Goal: Obtain resource: Download file/media

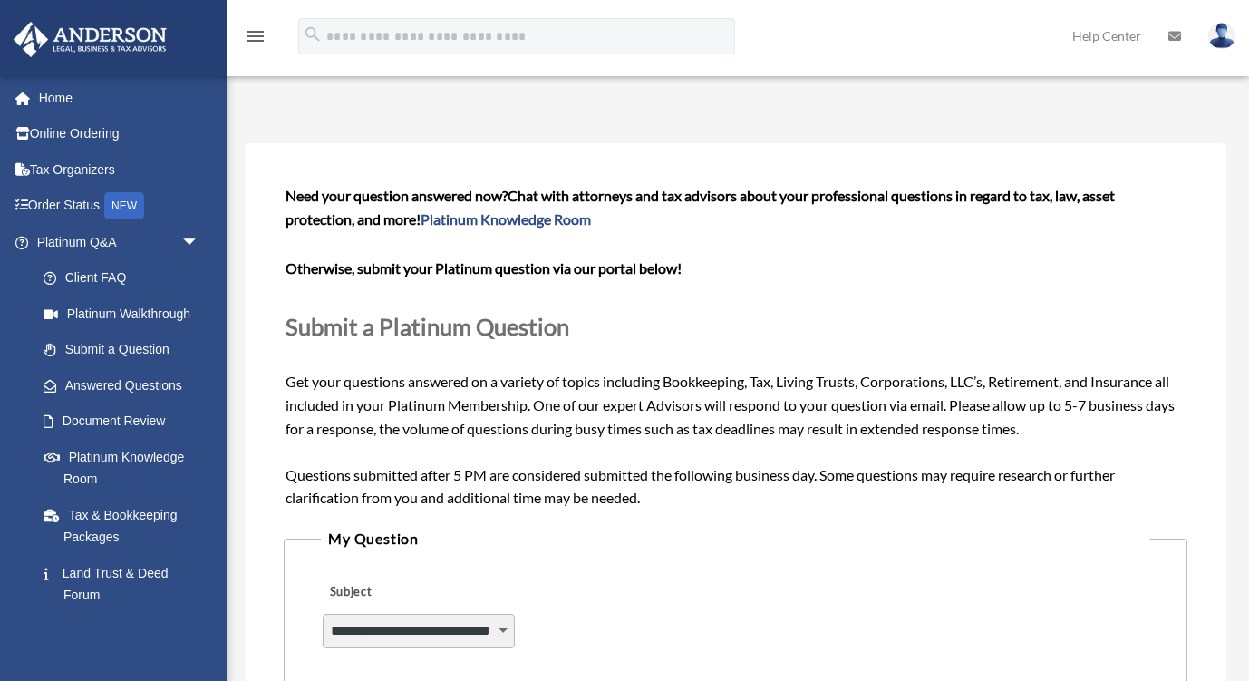
select select "******"
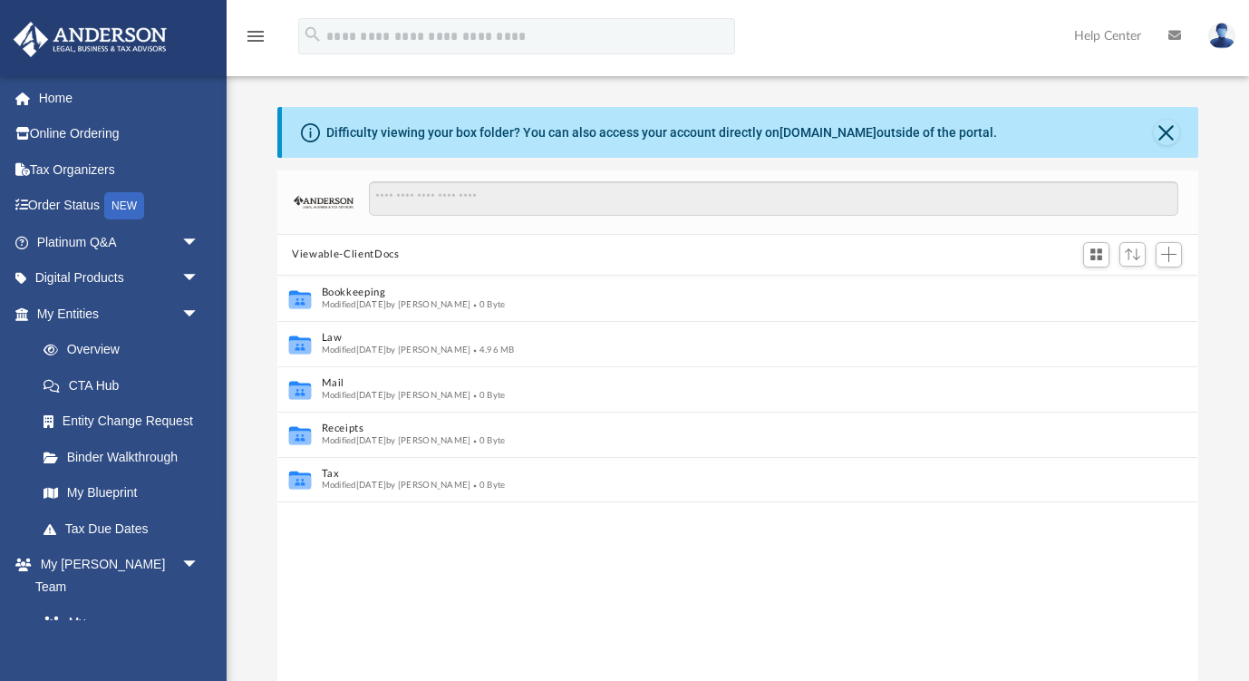
scroll to position [412, 920]
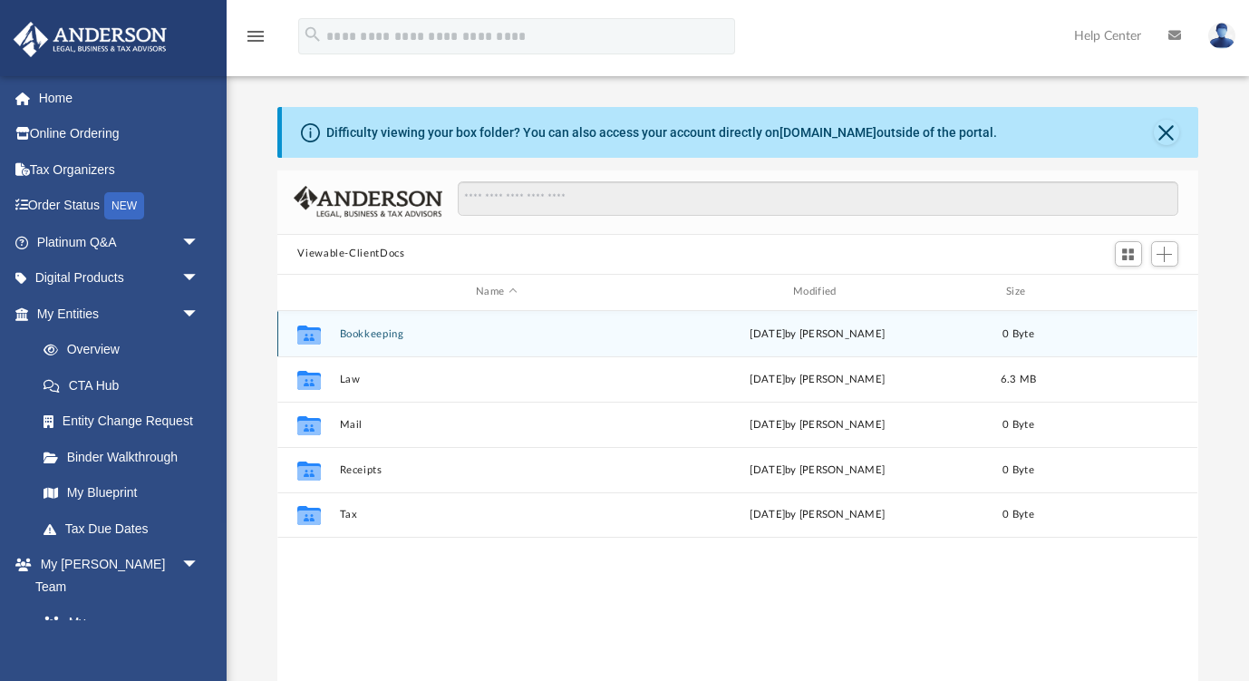
scroll to position [412, 920]
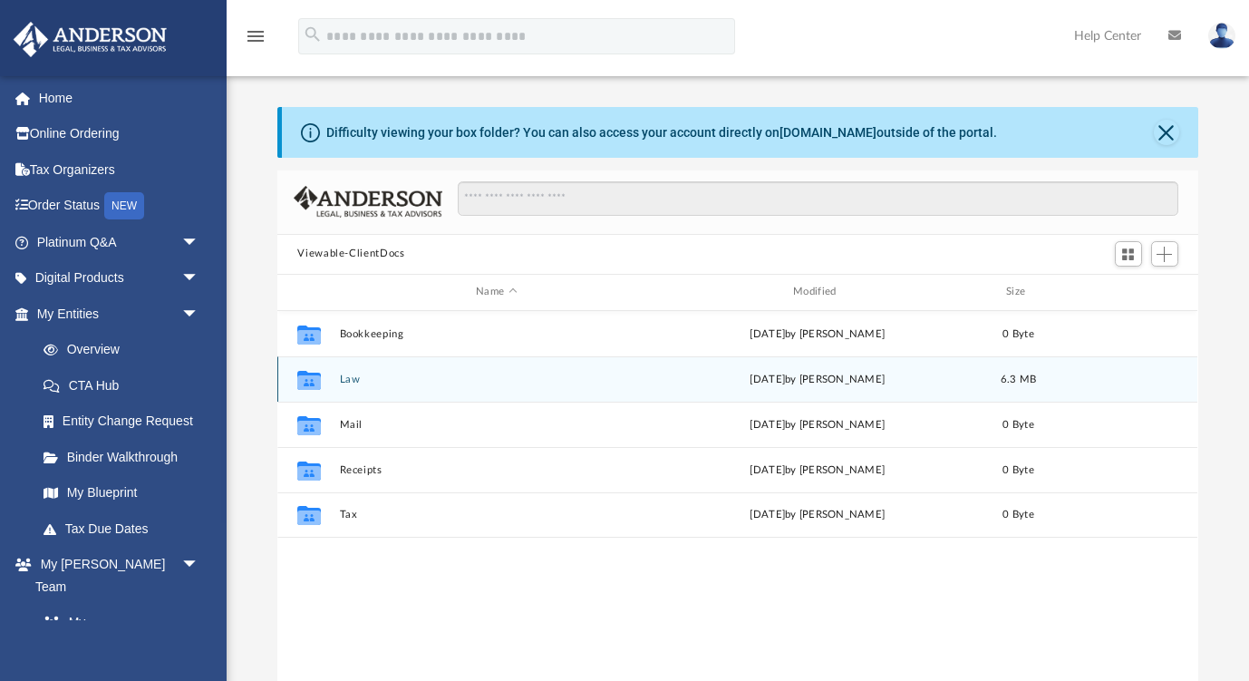
click at [351, 382] on button "Law" at bounding box center [497, 379] width 314 height 12
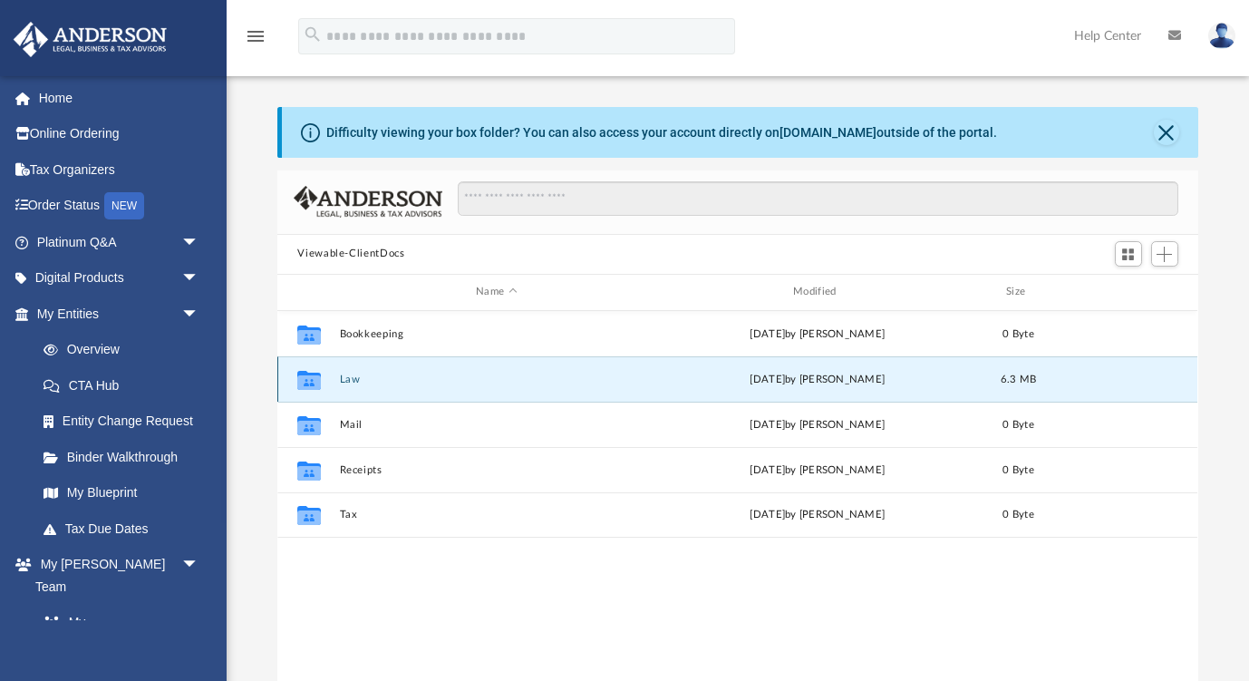
click at [351, 382] on button "Law" at bounding box center [497, 379] width 314 height 12
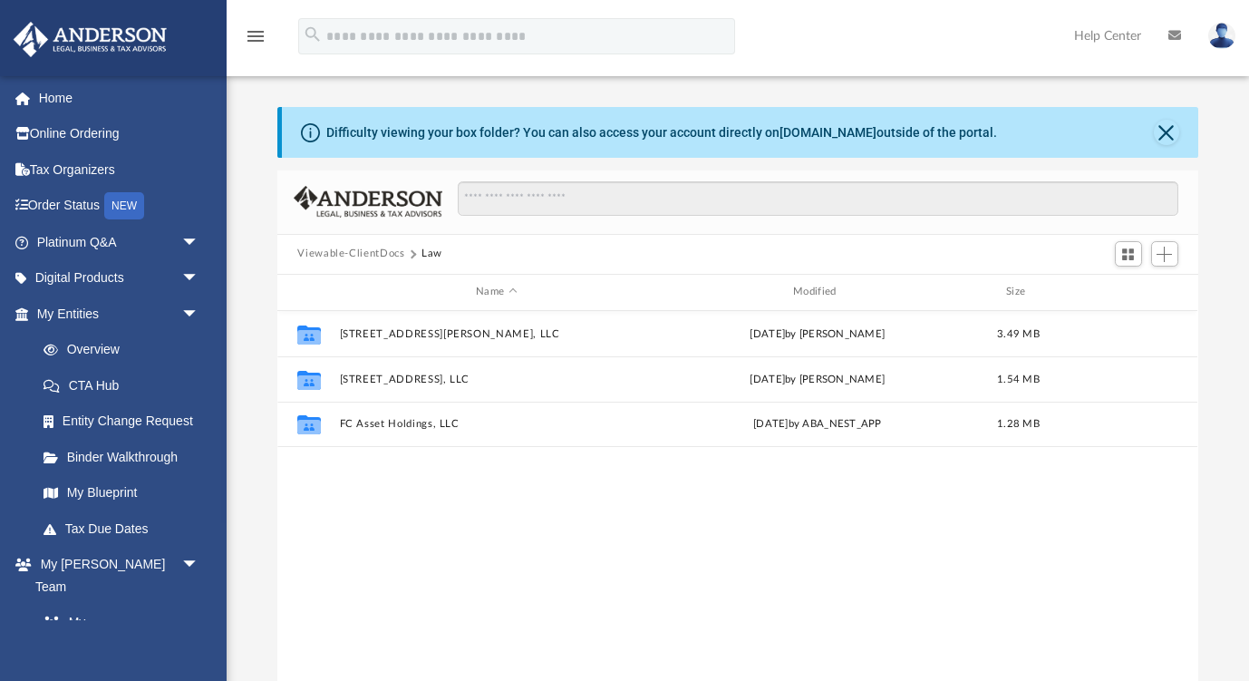
click at [355, 256] on button "Viewable-ClientDocs" at bounding box center [350, 254] width 107 height 16
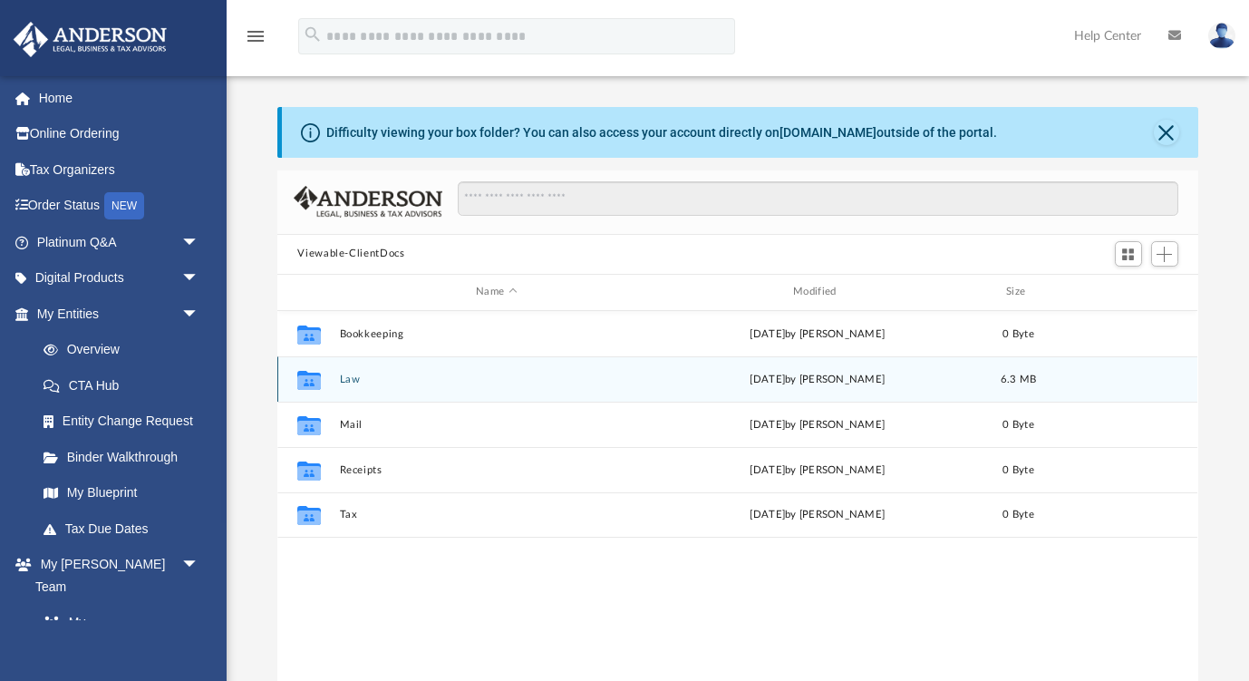
click at [341, 385] on div "Collaborated Folder Law today by Zoe Doyle 6.3 MB" at bounding box center [737, 378] width 920 height 45
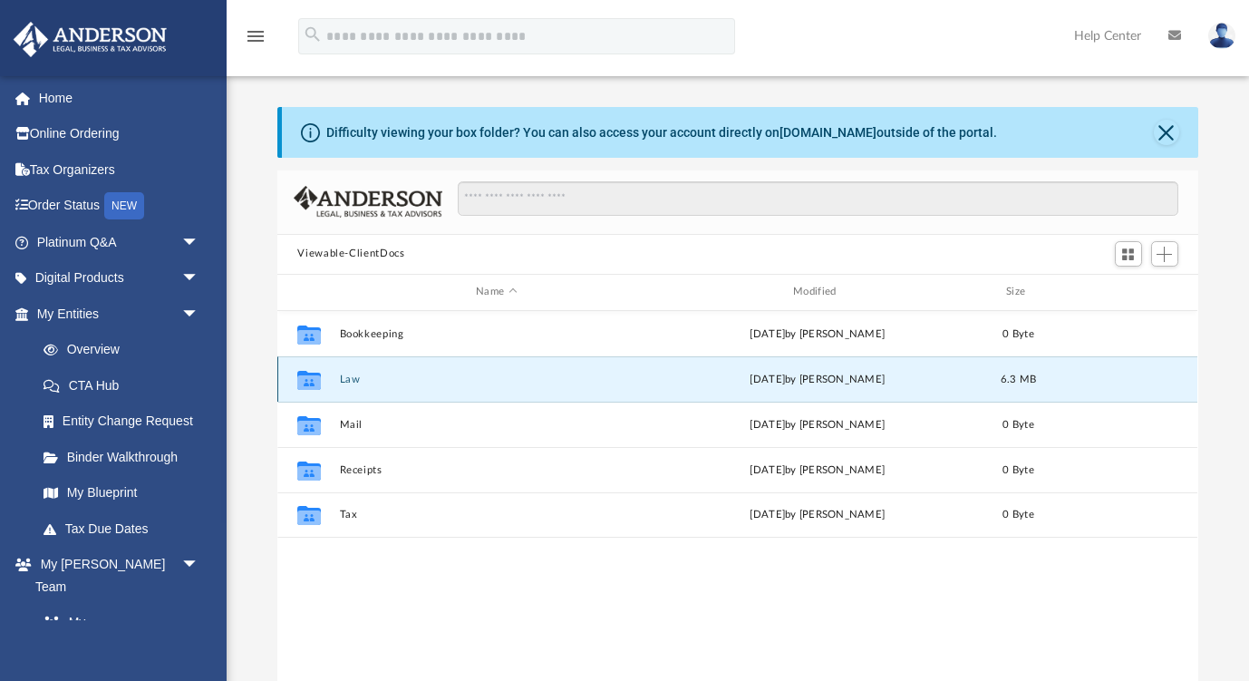
click at [341, 385] on div "Collaborated Folder Law today by Zoe Doyle 6.3 MB" at bounding box center [737, 378] width 920 height 45
click at [356, 382] on button "Law" at bounding box center [497, 379] width 314 height 12
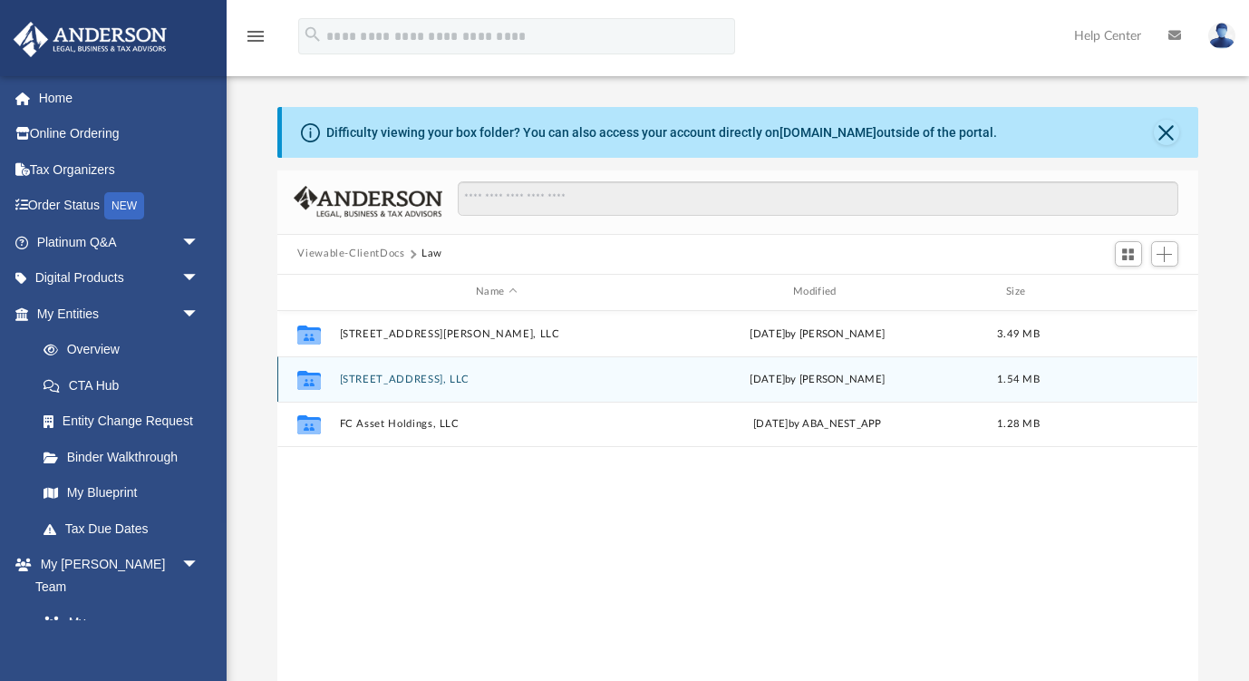
click at [314, 381] on icon "grid" at bounding box center [309, 381] width 24 height 15
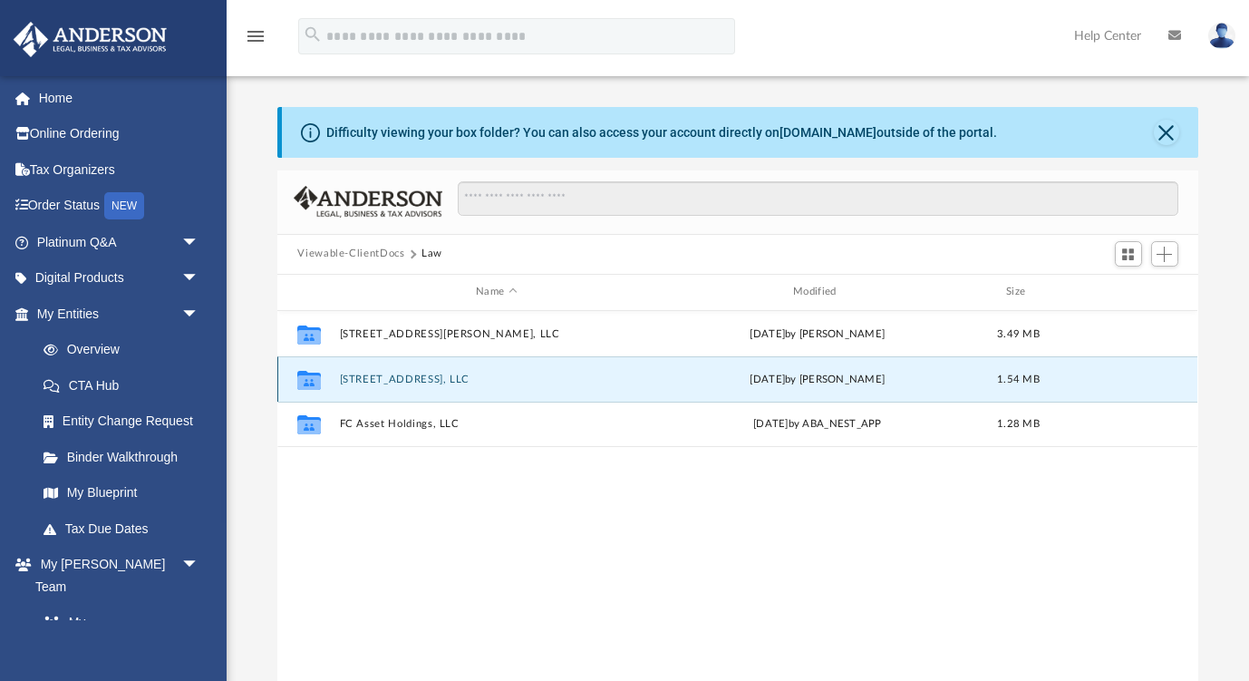
click at [314, 381] on icon "grid" at bounding box center [309, 381] width 24 height 15
click at [353, 381] on button "3900 Clarington Drive Marietta, LLC" at bounding box center [497, 379] width 314 height 12
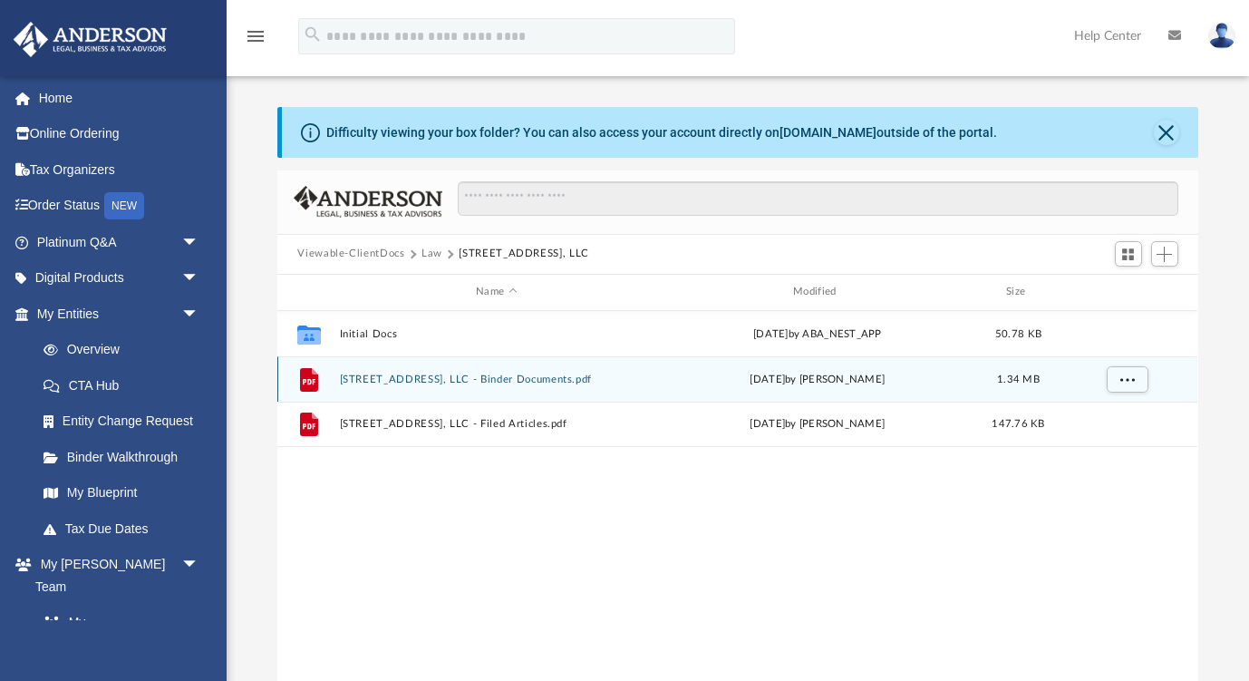
click at [496, 381] on button "3900 Clarington Drive Marietta, LLC - Binder Documents.pdf" at bounding box center [497, 379] width 314 height 12
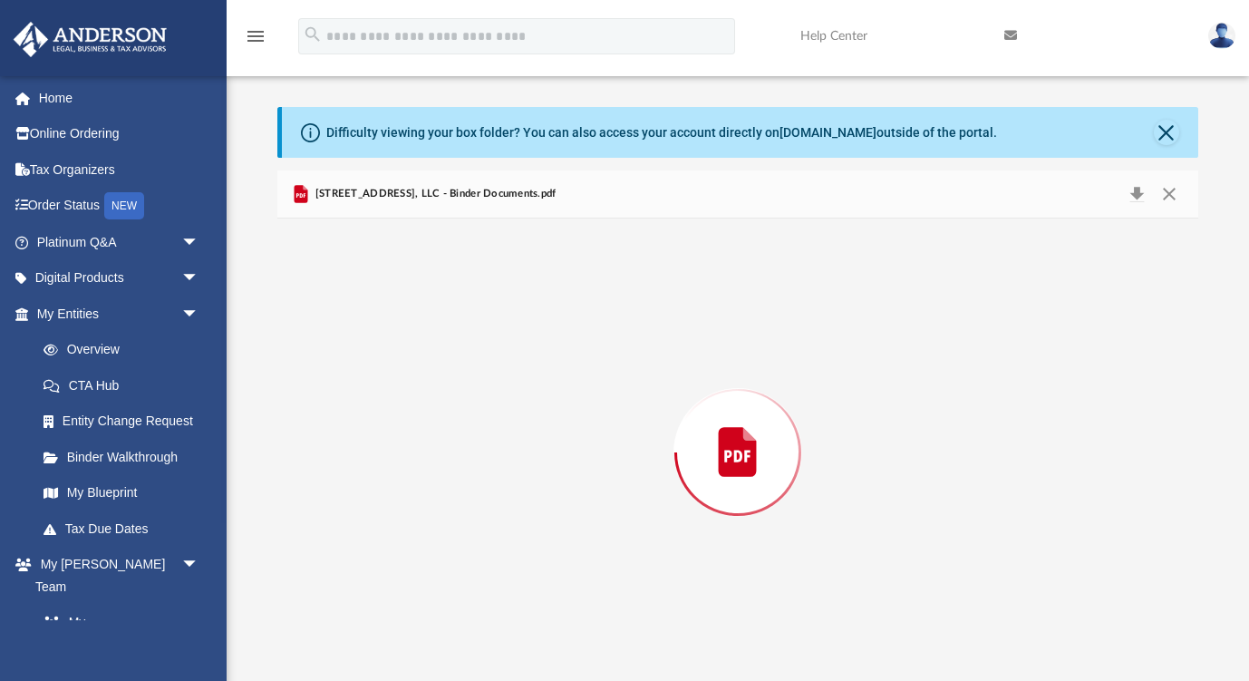
scroll to position [5, 0]
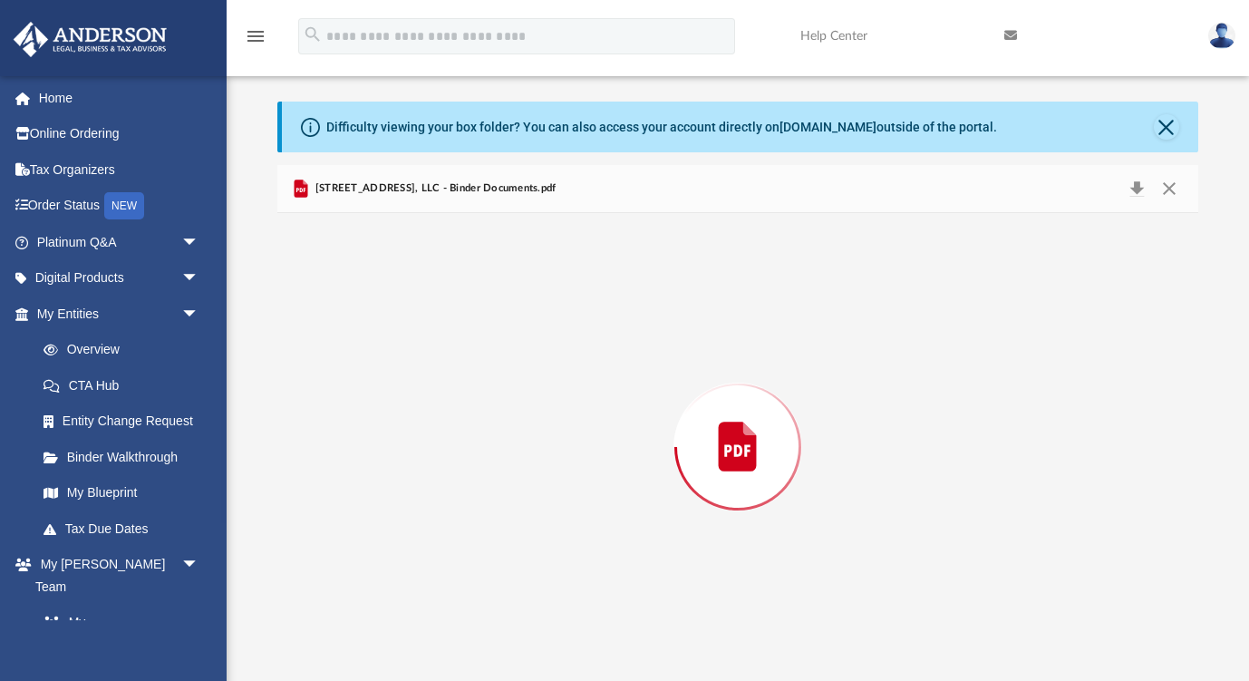
click at [496, 381] on div "Preview" at bounding box center [737, 447] width 920 height 468
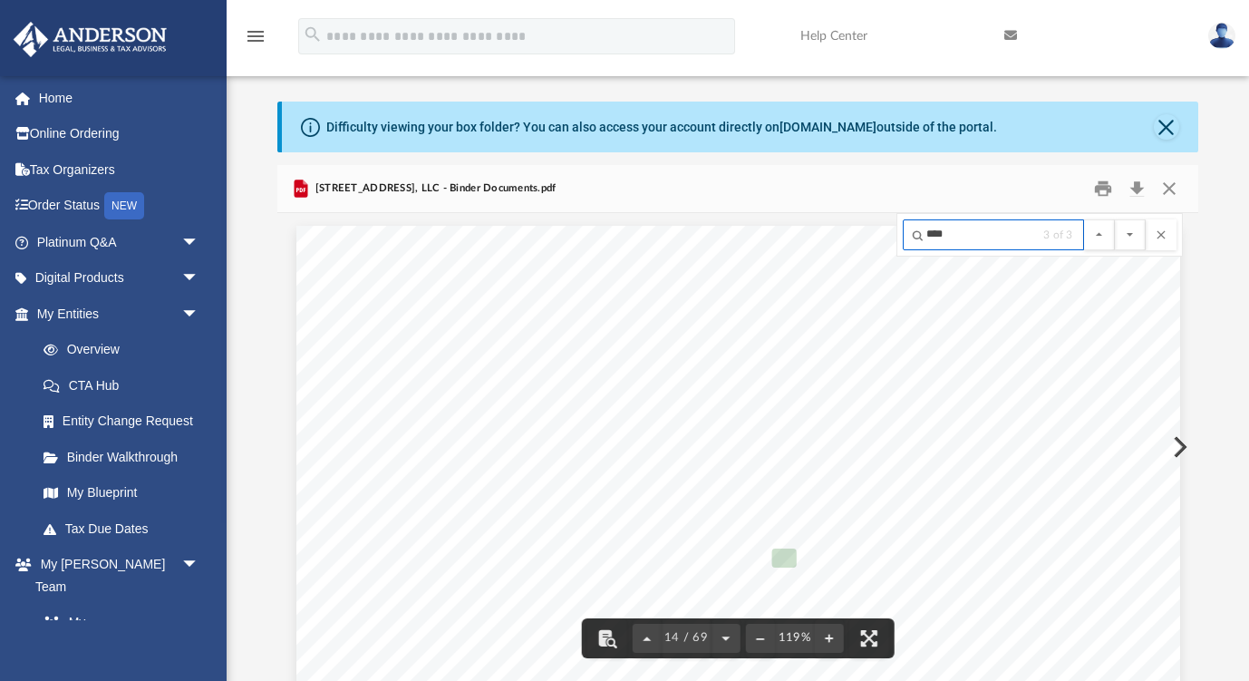
scroll to position [15512, 142]
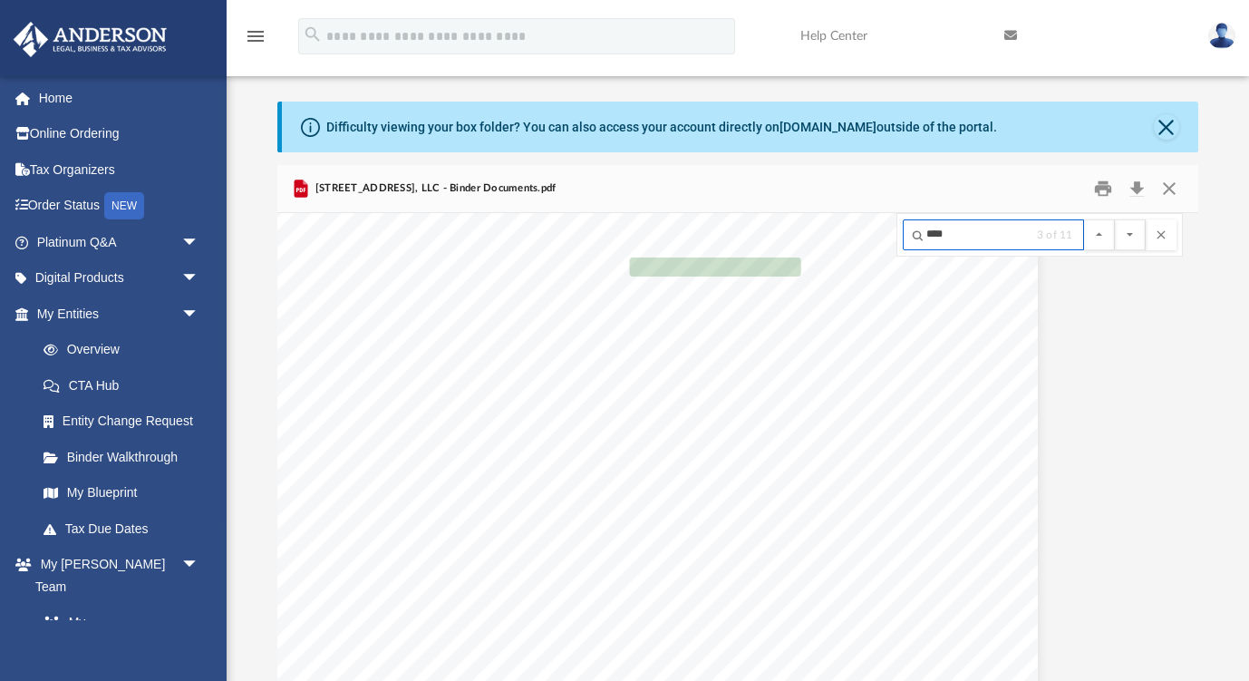
type input "****"
click at [1129, 234] on button "File preview" at bounding box center [1130, 234] width 31 height 31
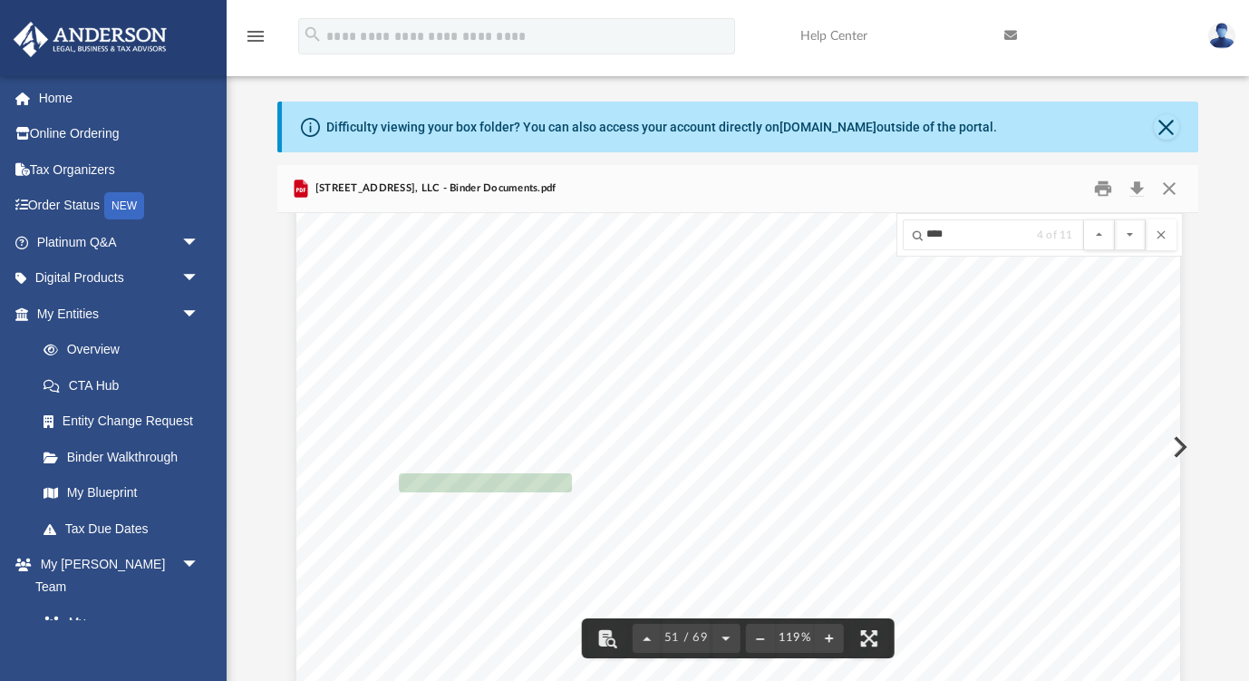
scroll to position [58738, 0]
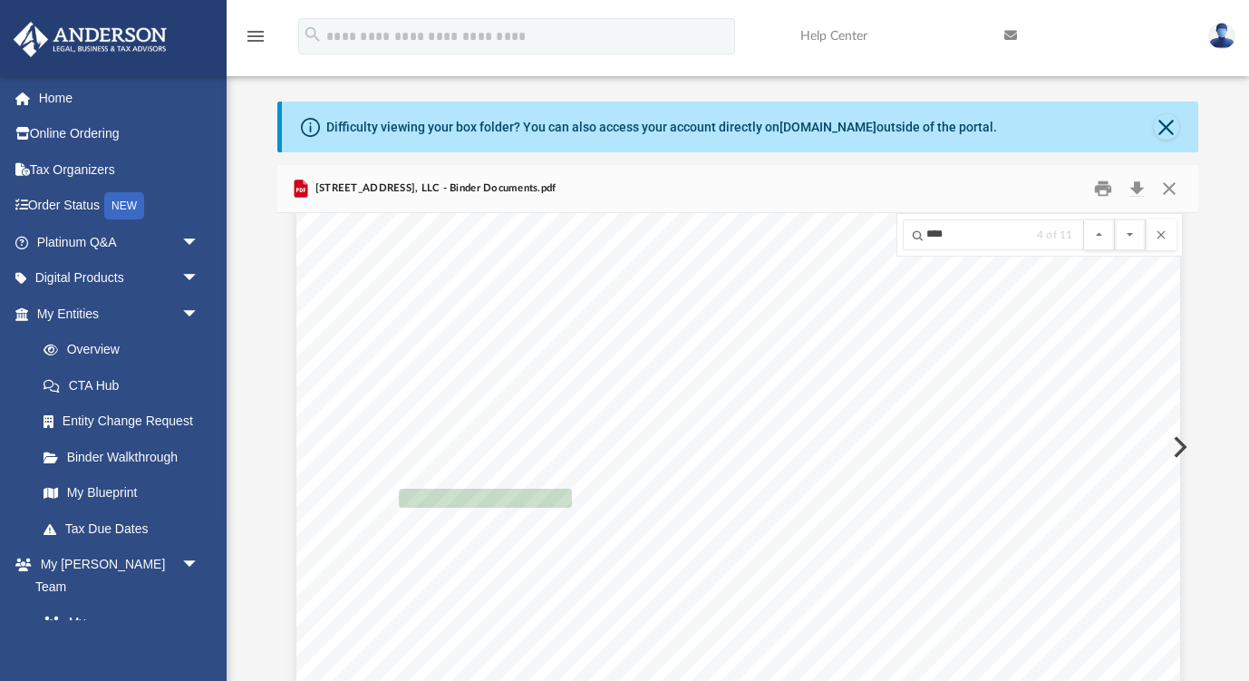
click at [1129, 234] on button "File preview" at bounding box center [1130, 234] width 31 height 31
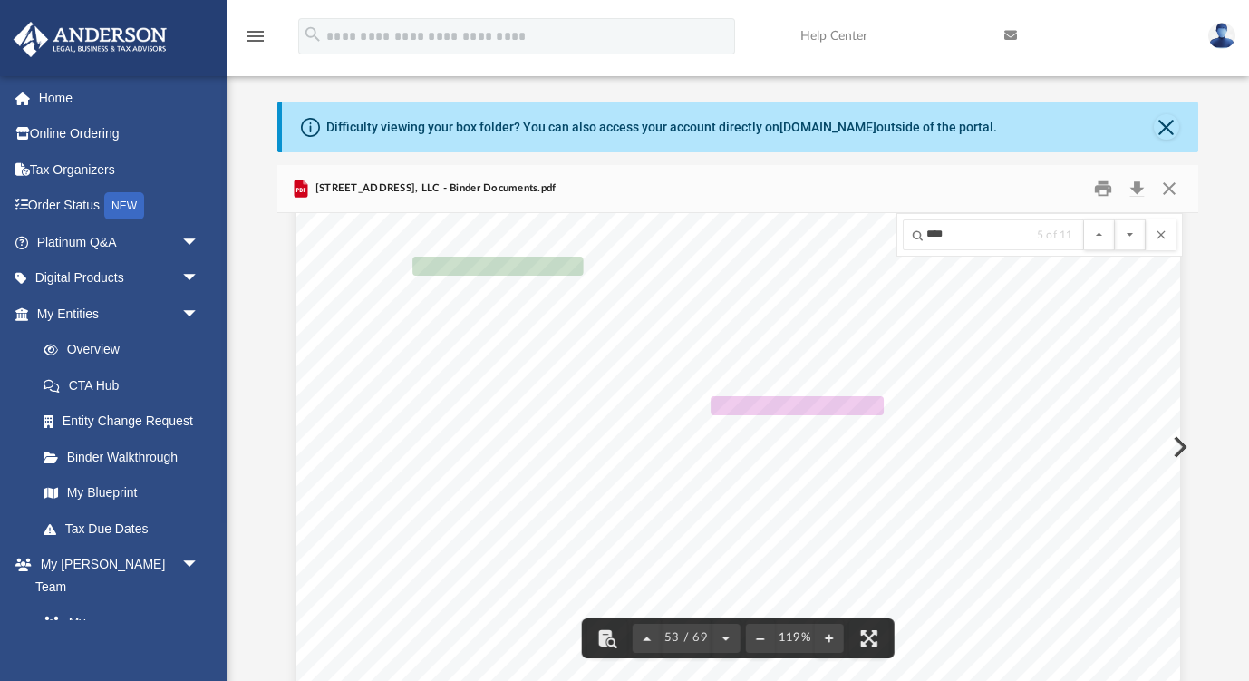
click at [1129, 234] on button "File preview" at bounding box center [1130, 234] width 31 height 31
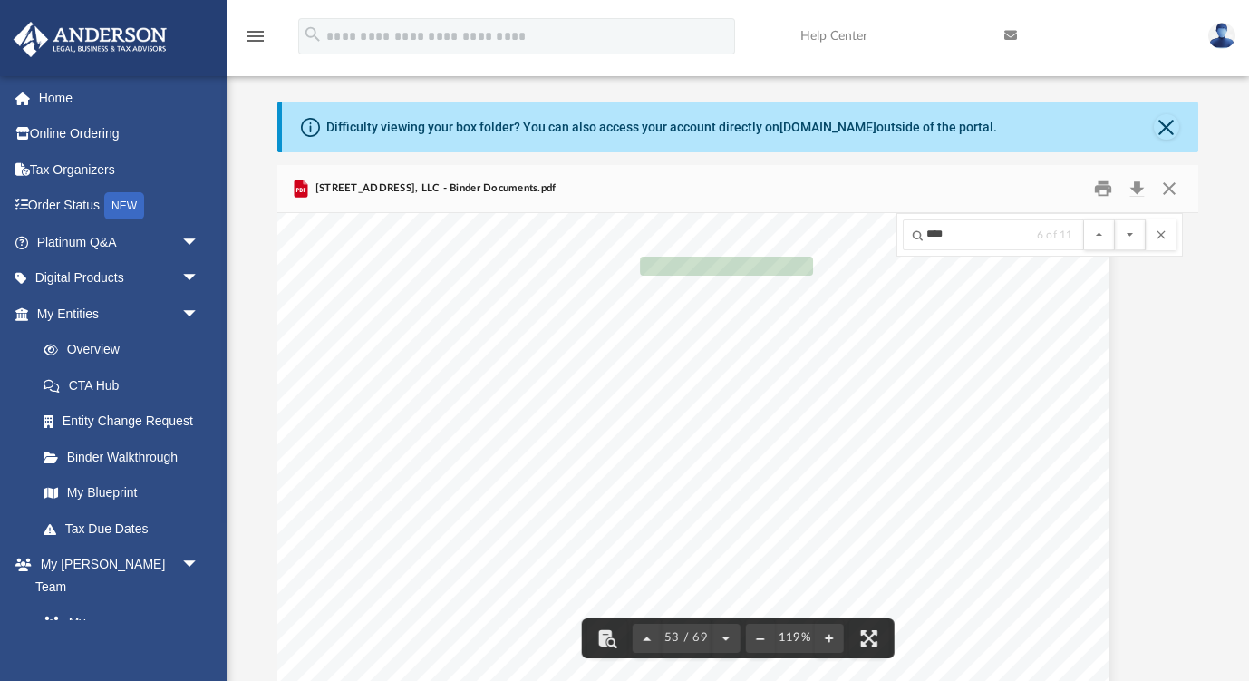
click at [1129, 234] on button "File preview" at bounding box center [1130, 234] width 31 height 31
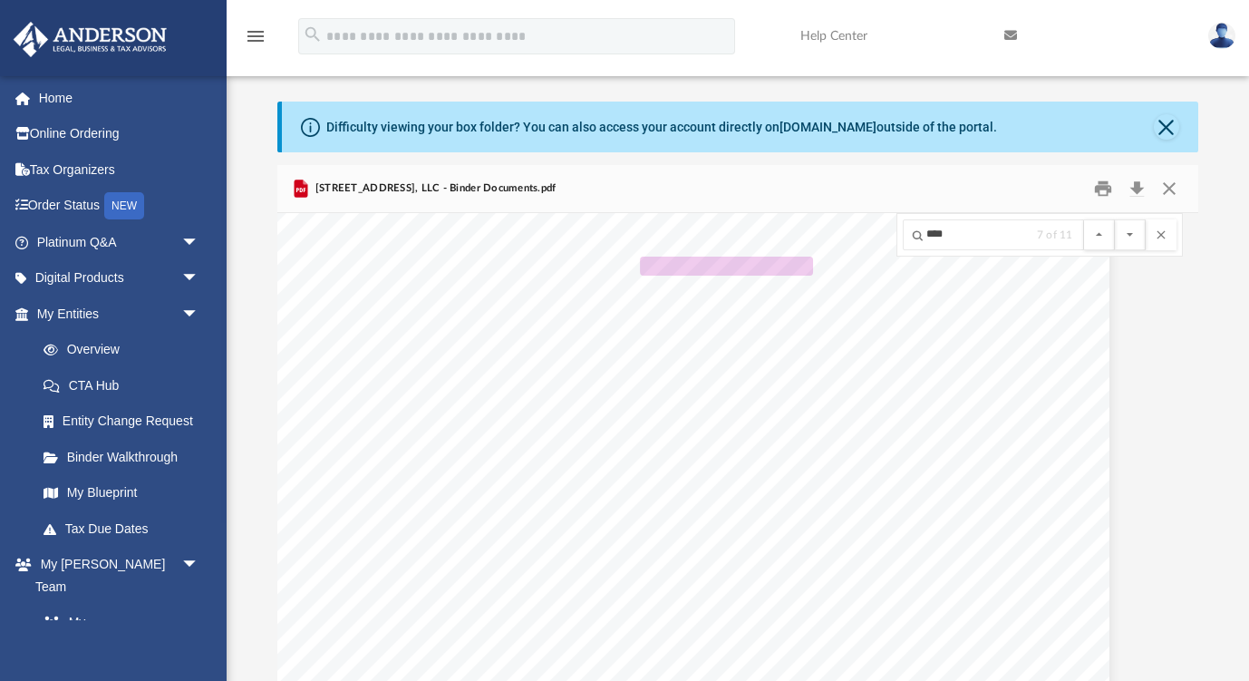
scroll to position [62533, 200]
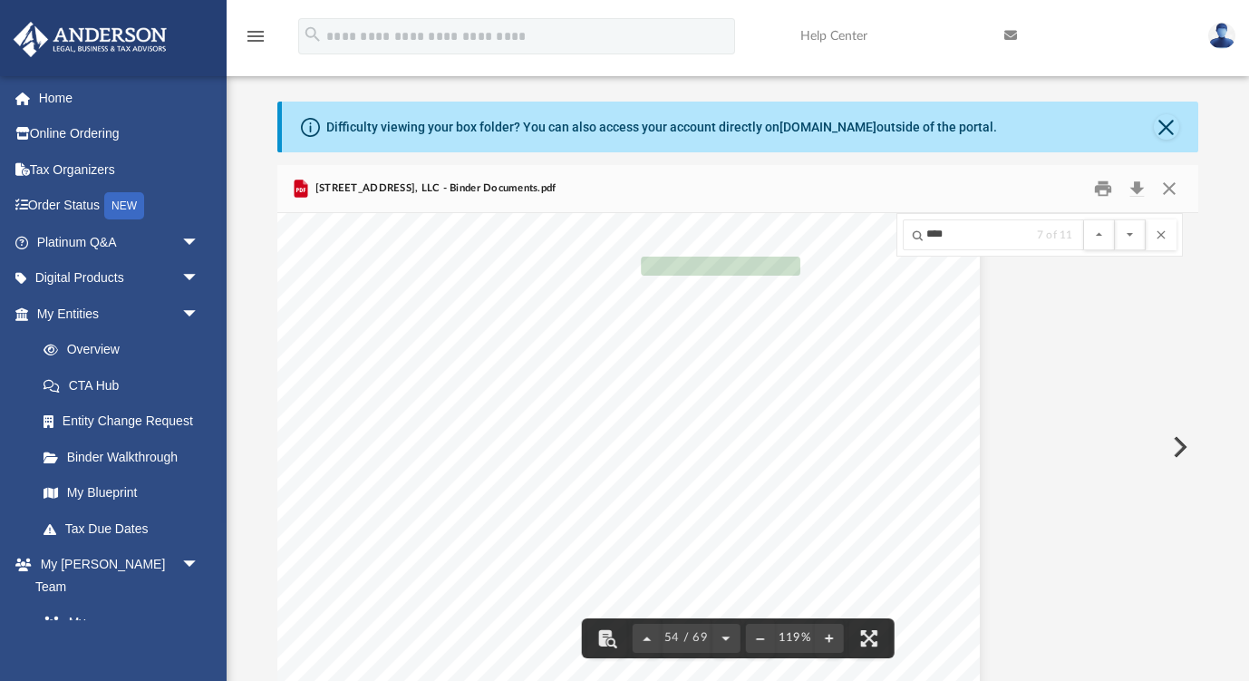
click at [1129, 234] on button "File preview" at bounding box center [1130, 234] width 31 height 31
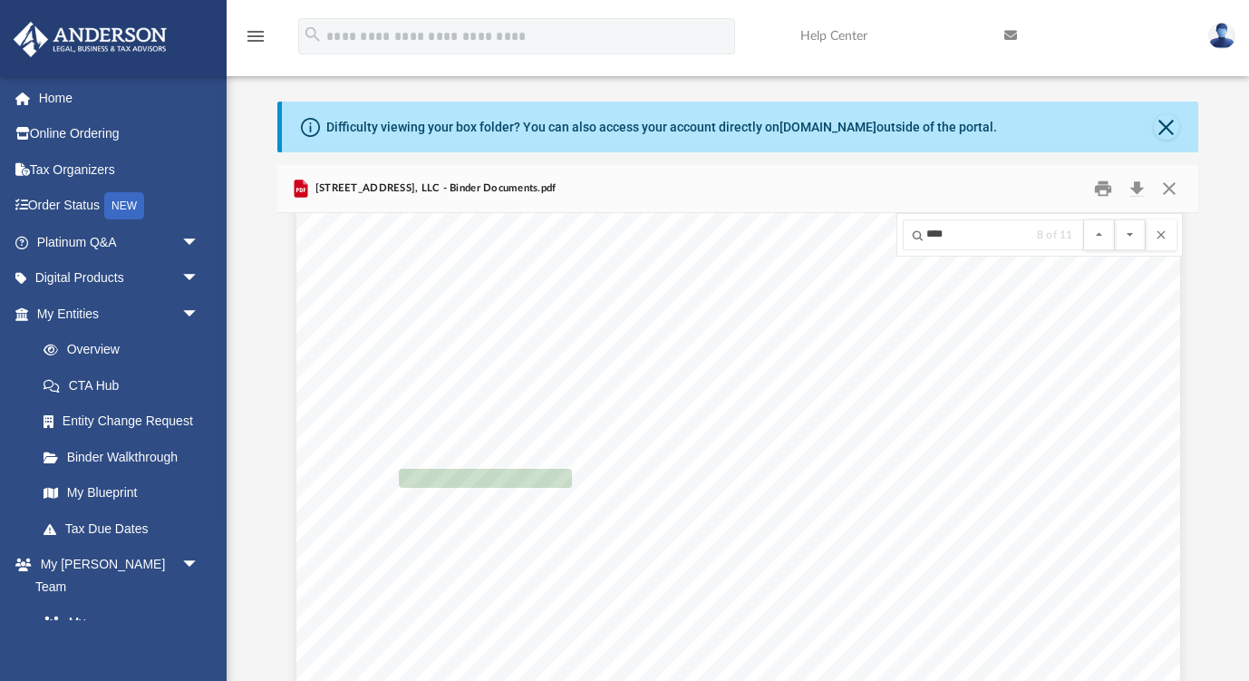
scroll to position [63430, 0]
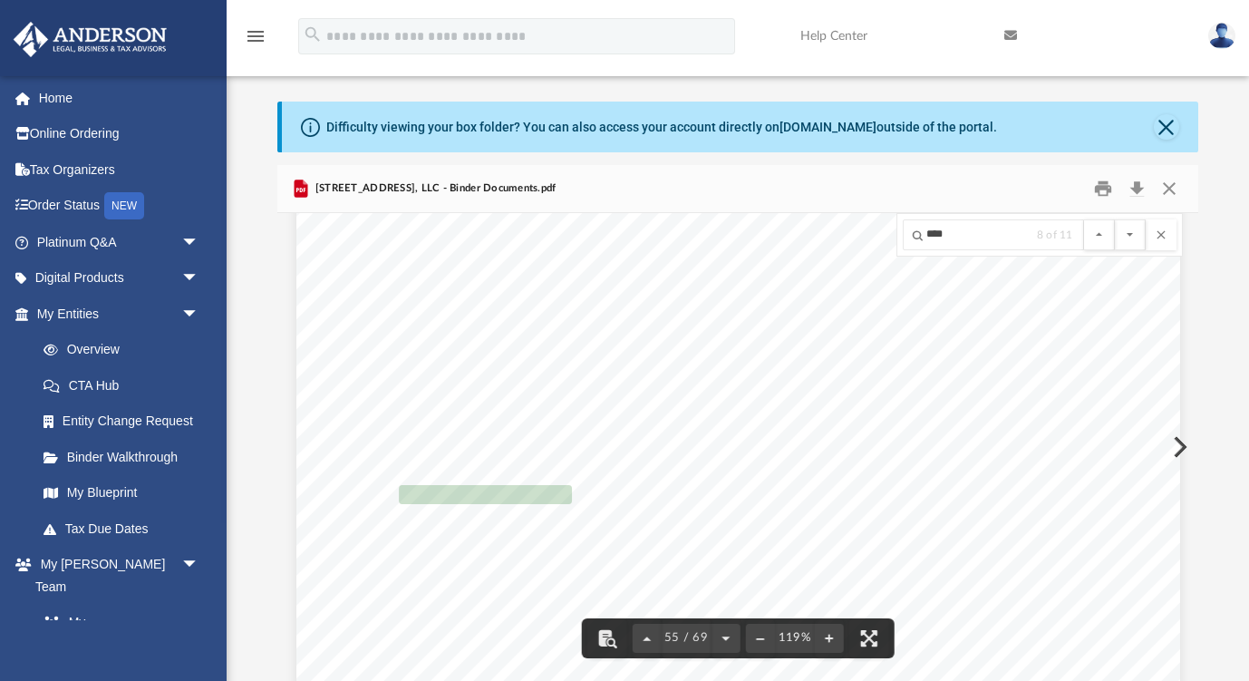
click at [1129, 234] on button "File preview" at bounding box center [1130, 234] width 31 height 31
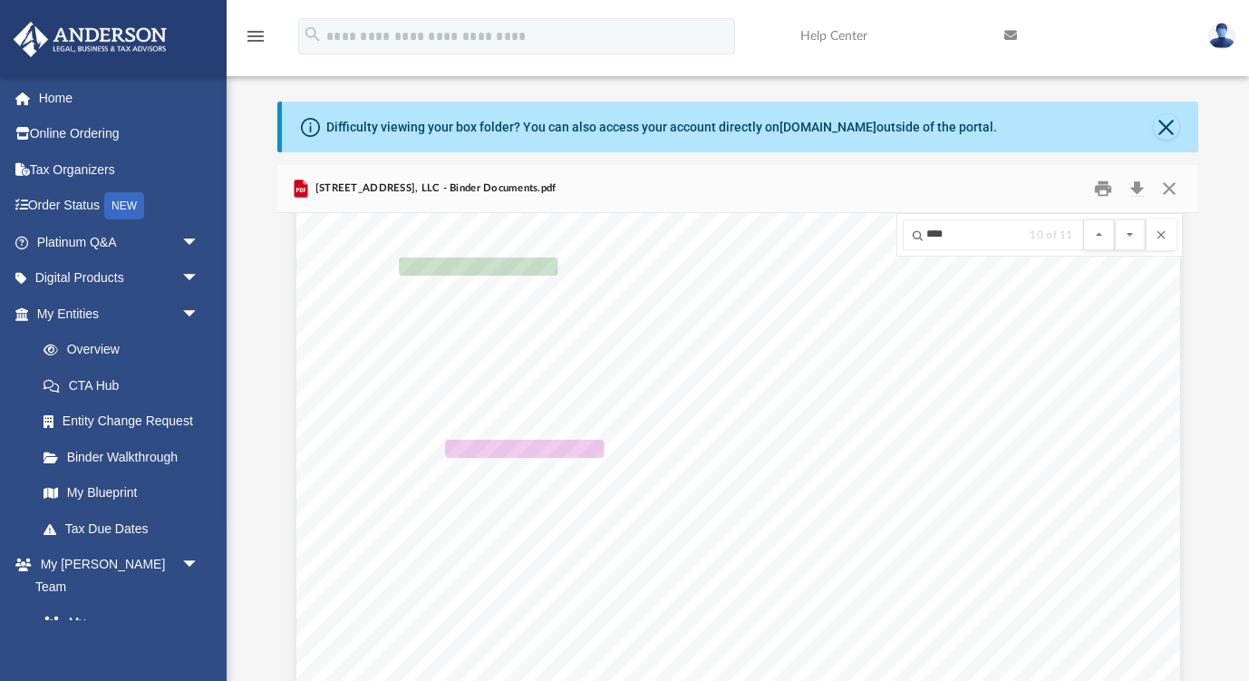
click at [1129, 234] on button "File preview" at bounding box center [1130, 234] width 31 height 31
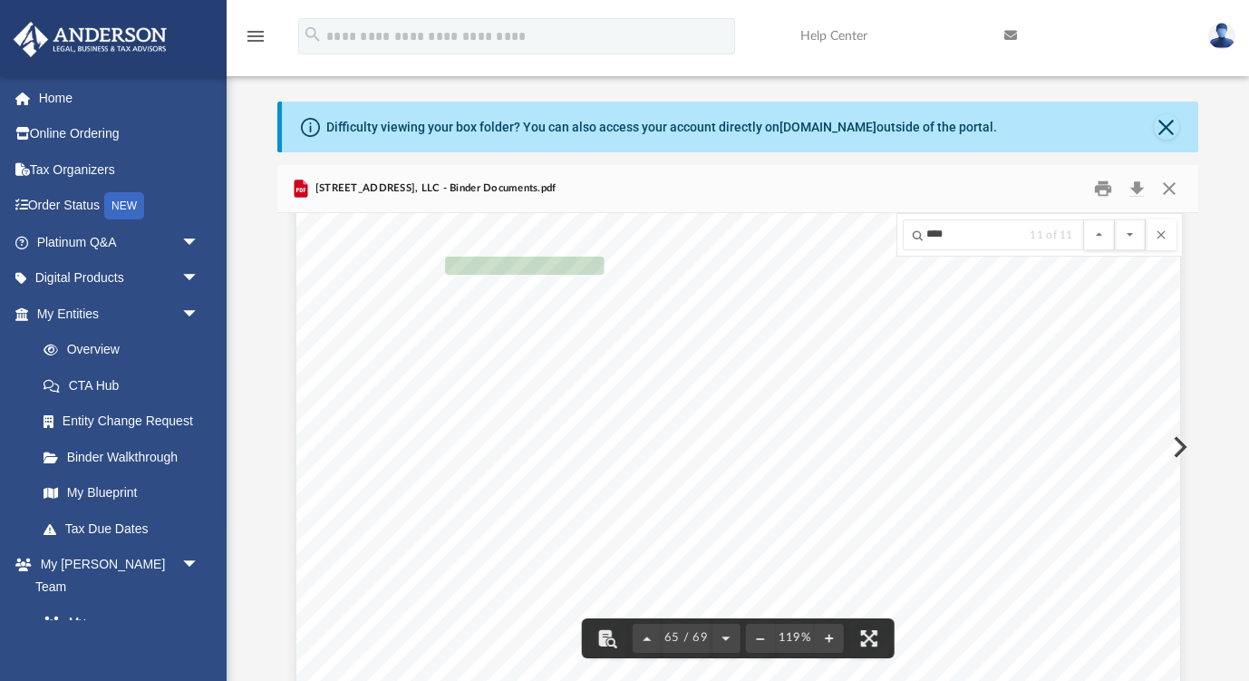
click at [1129, 234] on button "File preview" at bounding box center [1130, 234] width 31 height 31
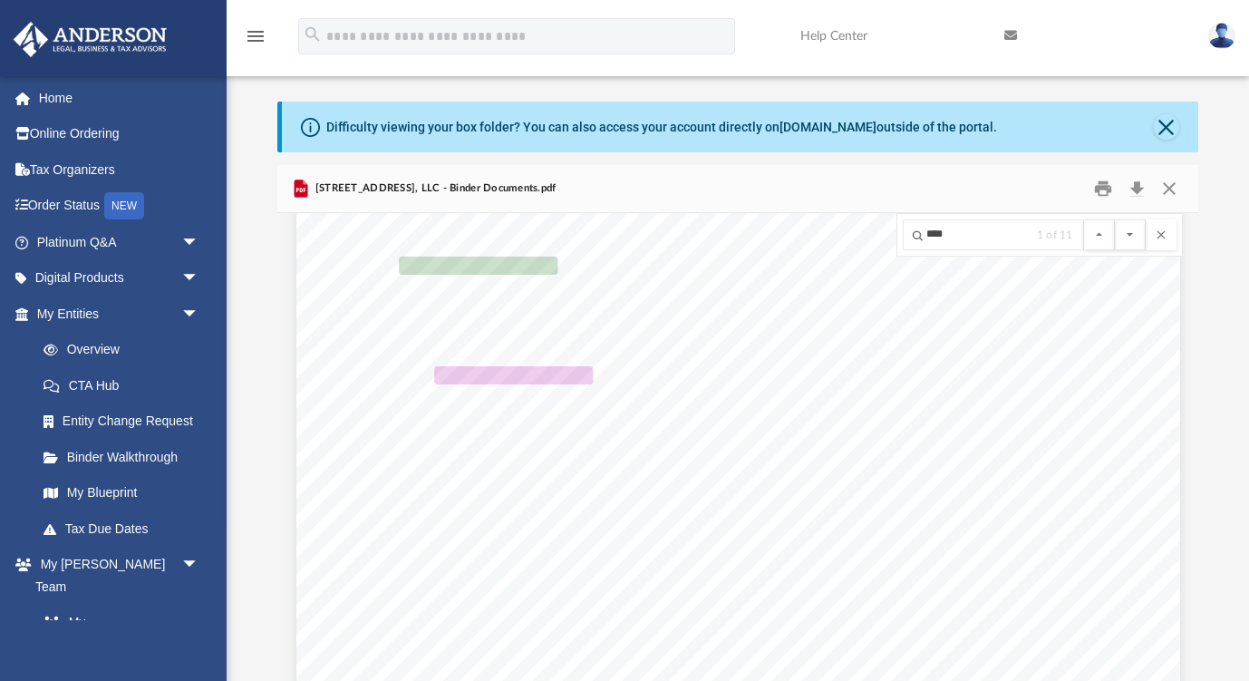
click at [1129, 234] on button "File preview" at bounding box center [1130, 234] width 31 height 31
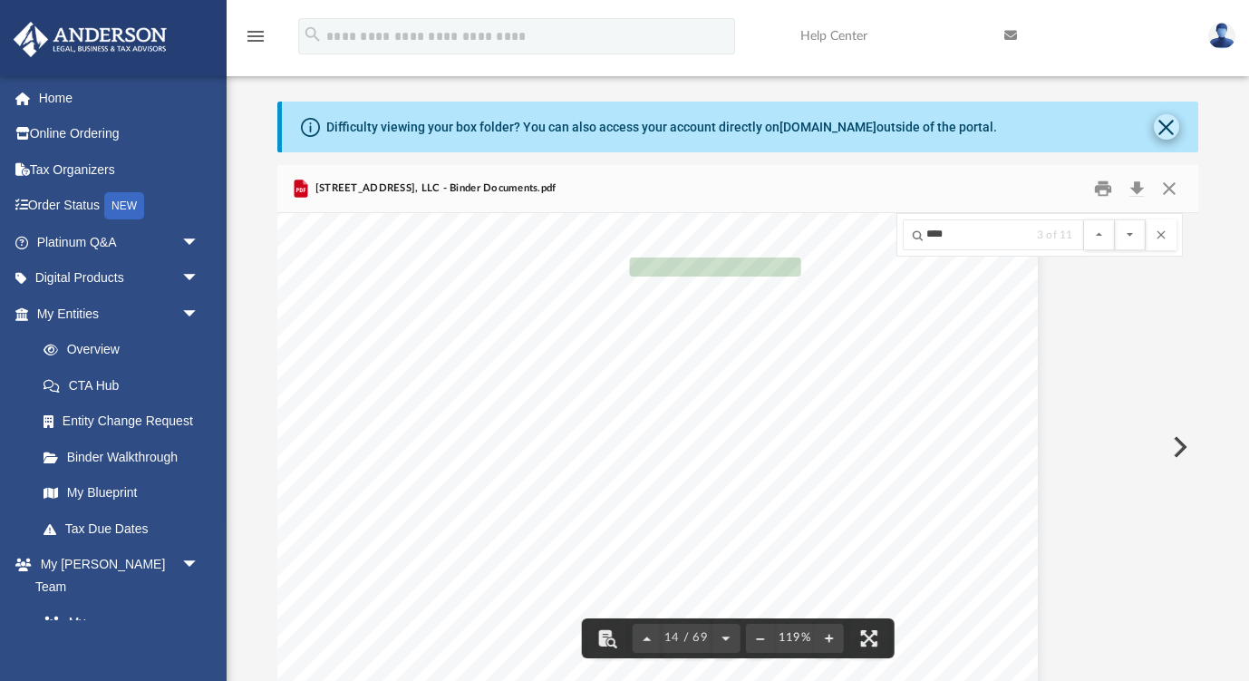
click at [1165, 129] on button "Close" at bounding box center [1166, 126] width 25 height 25
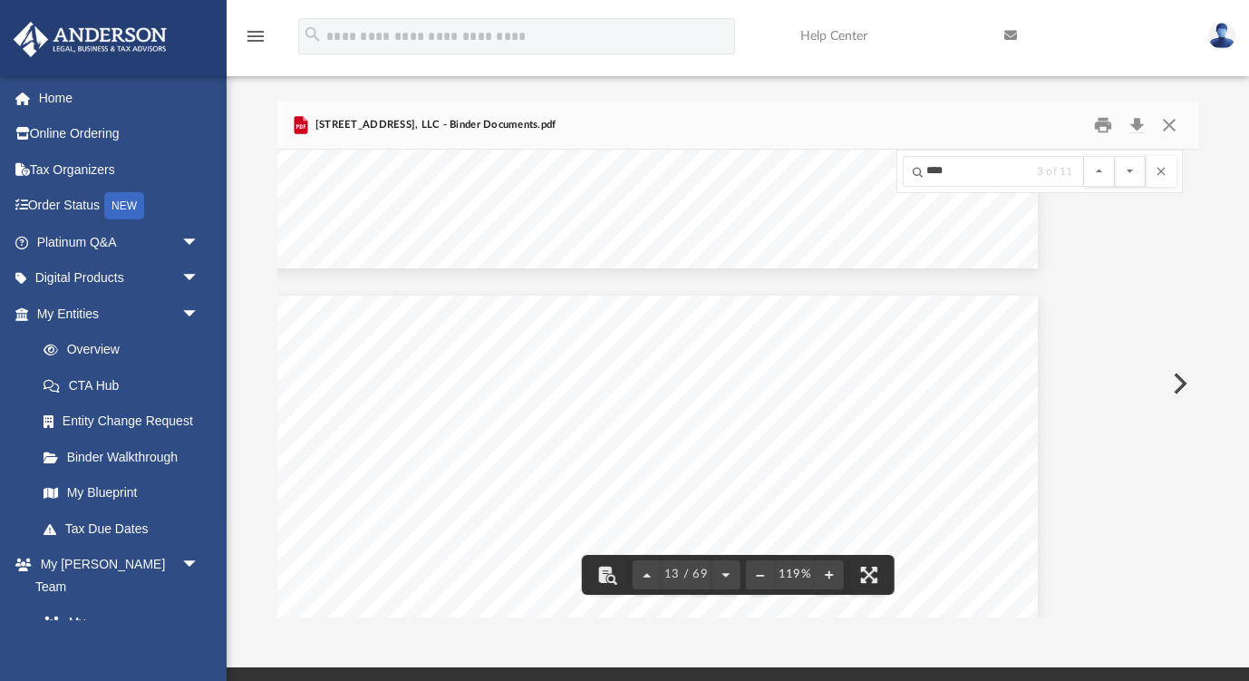
scroll to position [14931, 142]
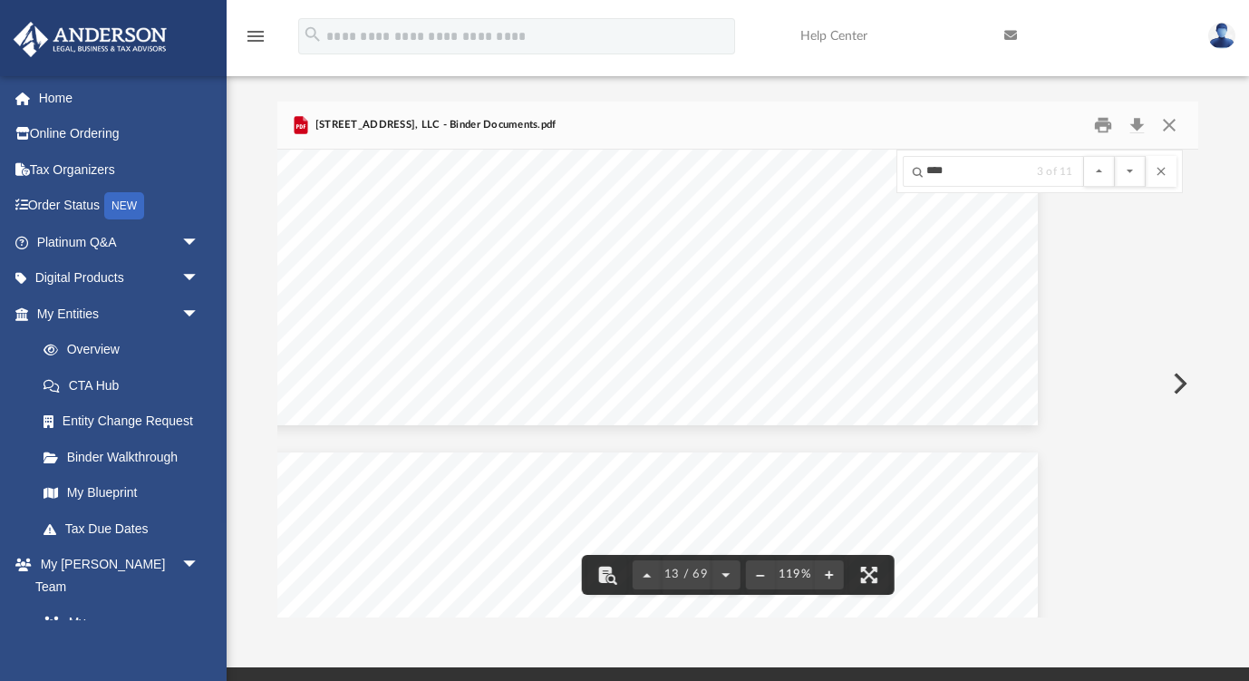
click at [258, 38] on icon "menu" at bounding box center [256, 36] width 22 height 22
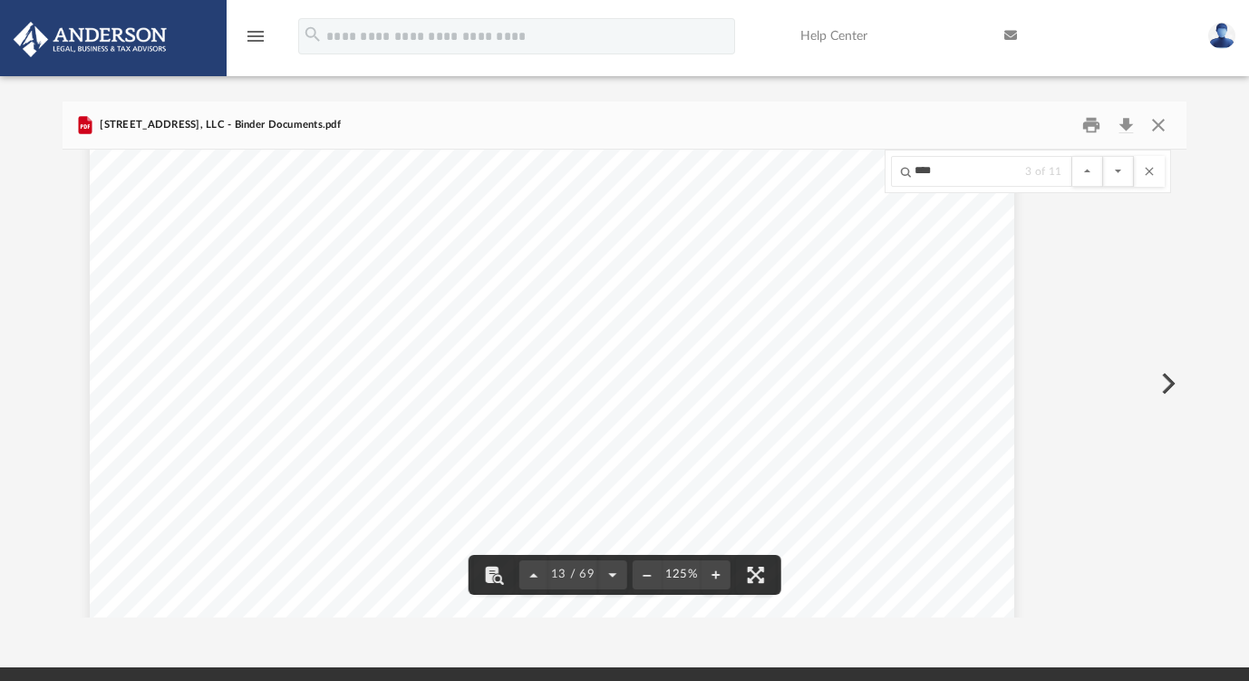
scroll to position [14683, 73]
click at [260, 45] on icon "menu" at bounding box center [256, 36] width 22 height 22
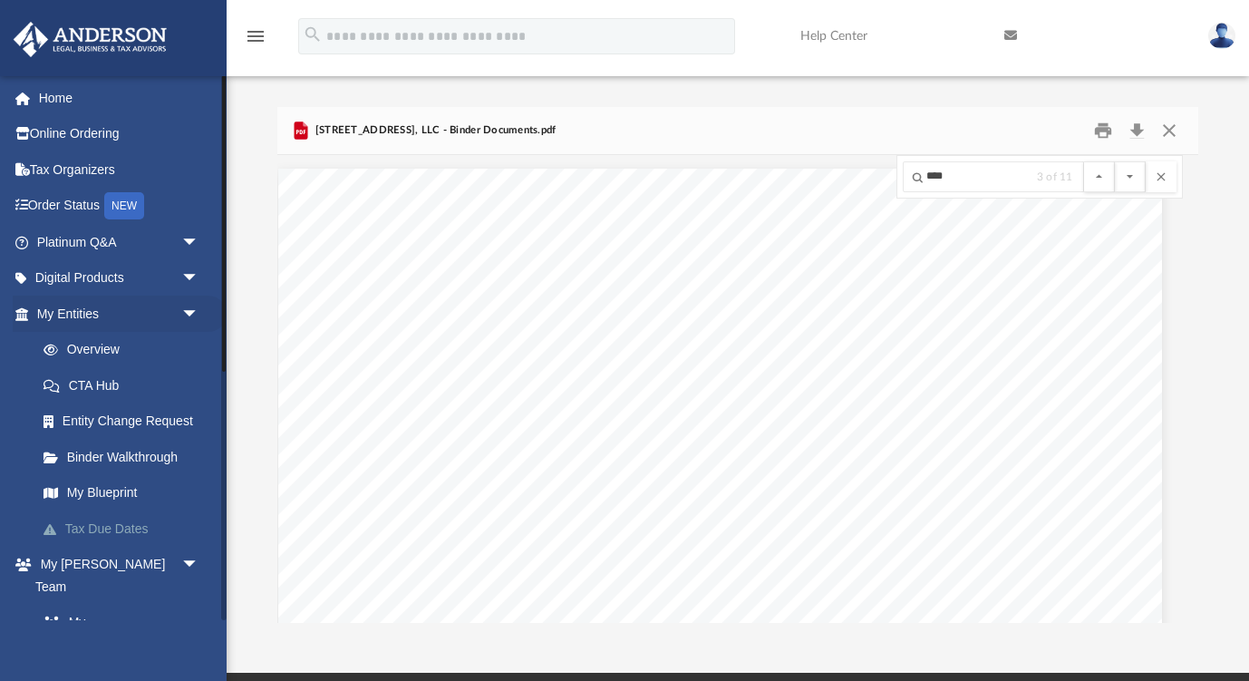
scroll to position [0, 0]
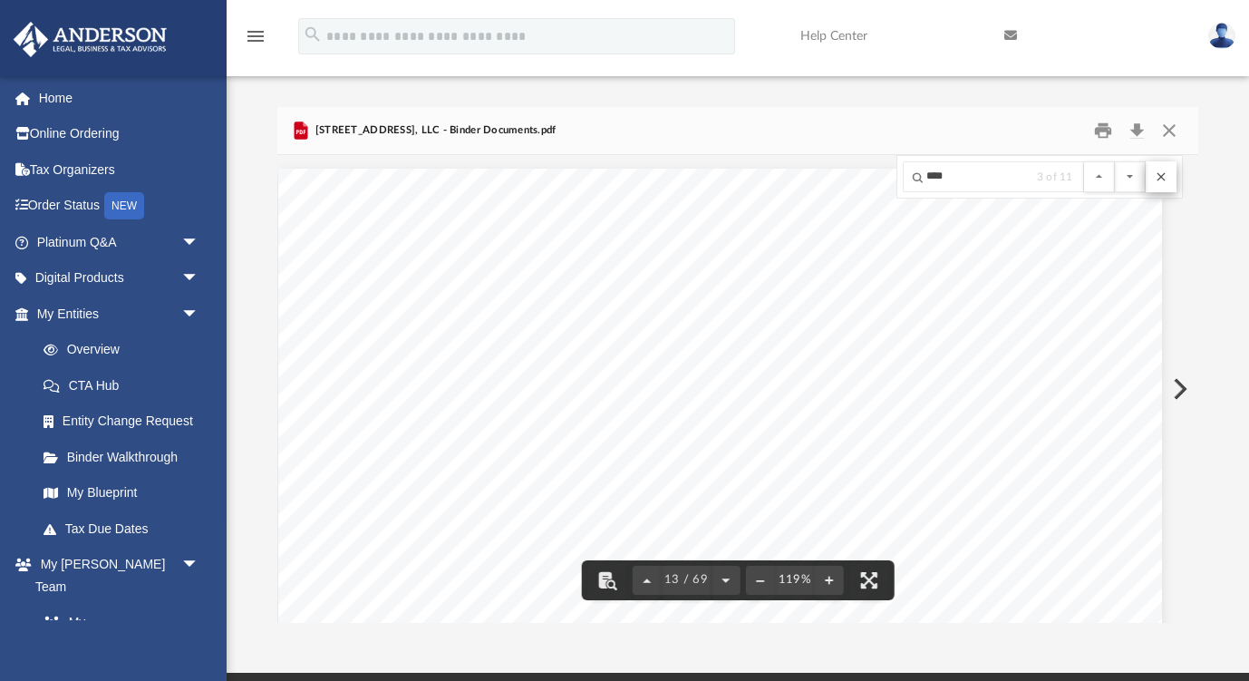
click at [1160, 181] on button "File preview" at bounding box center [1161, 176] width 31 height 31
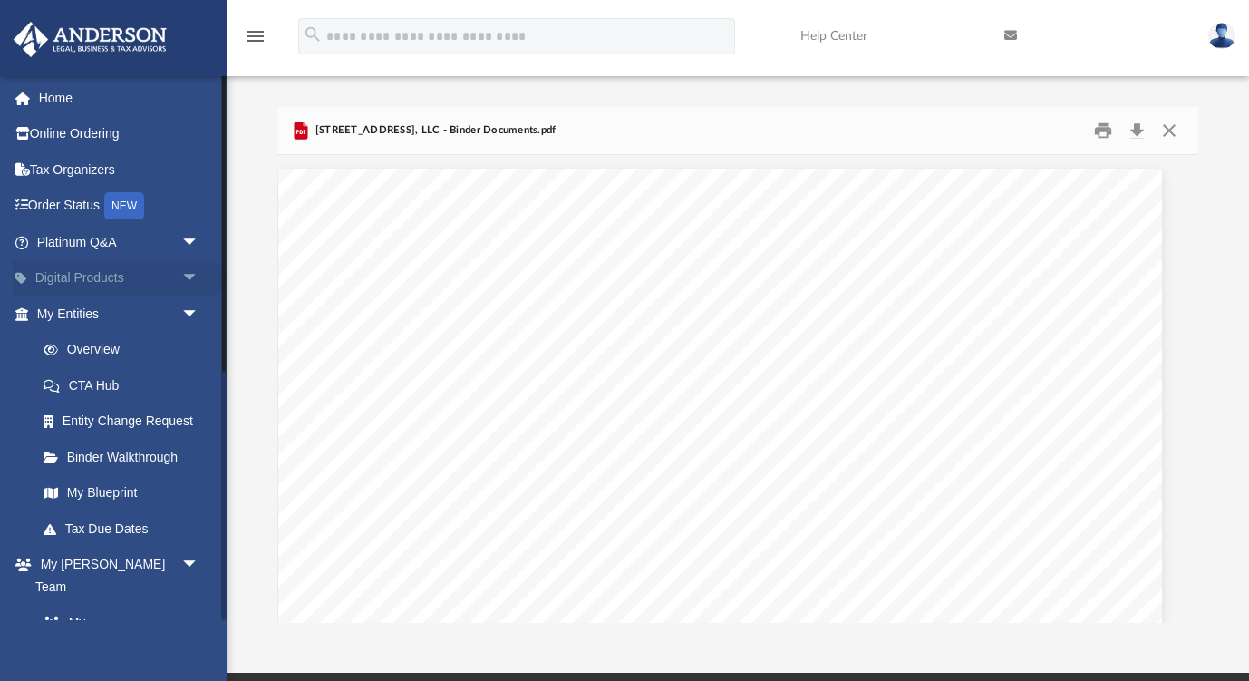
click at [187, 276] on span "arrow_drop_down" at bounding box center [199, 278] width 36 height 37
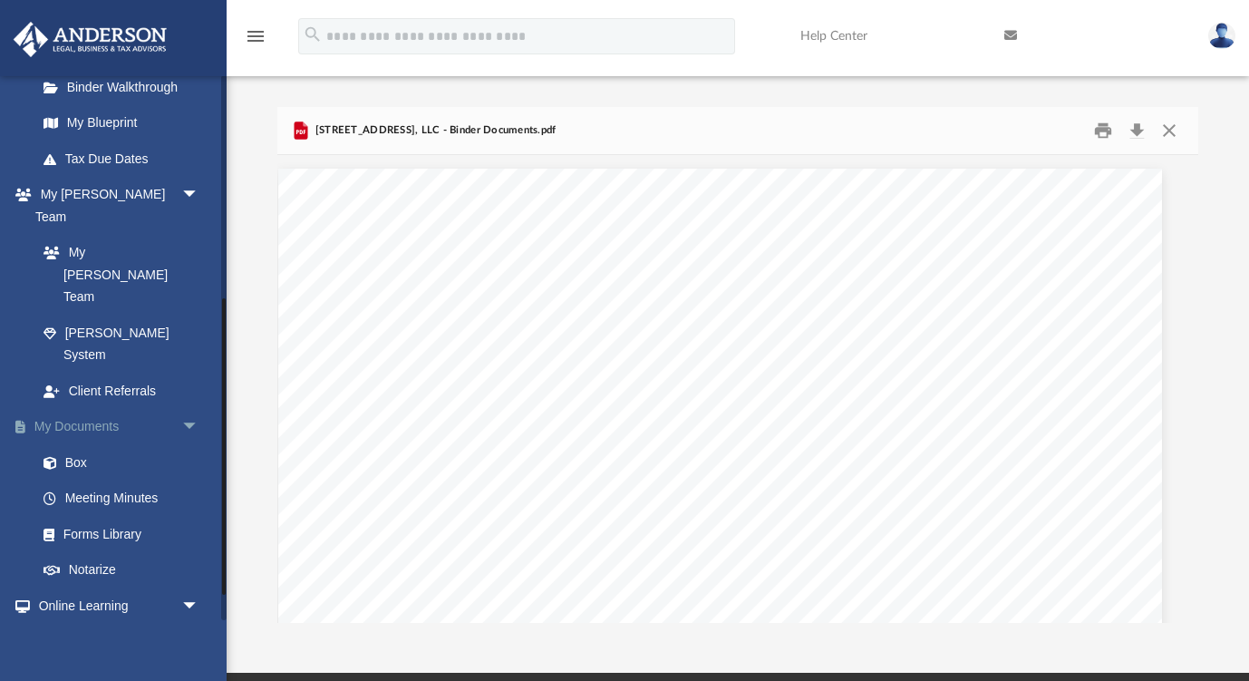
scroll to position [587, 0]
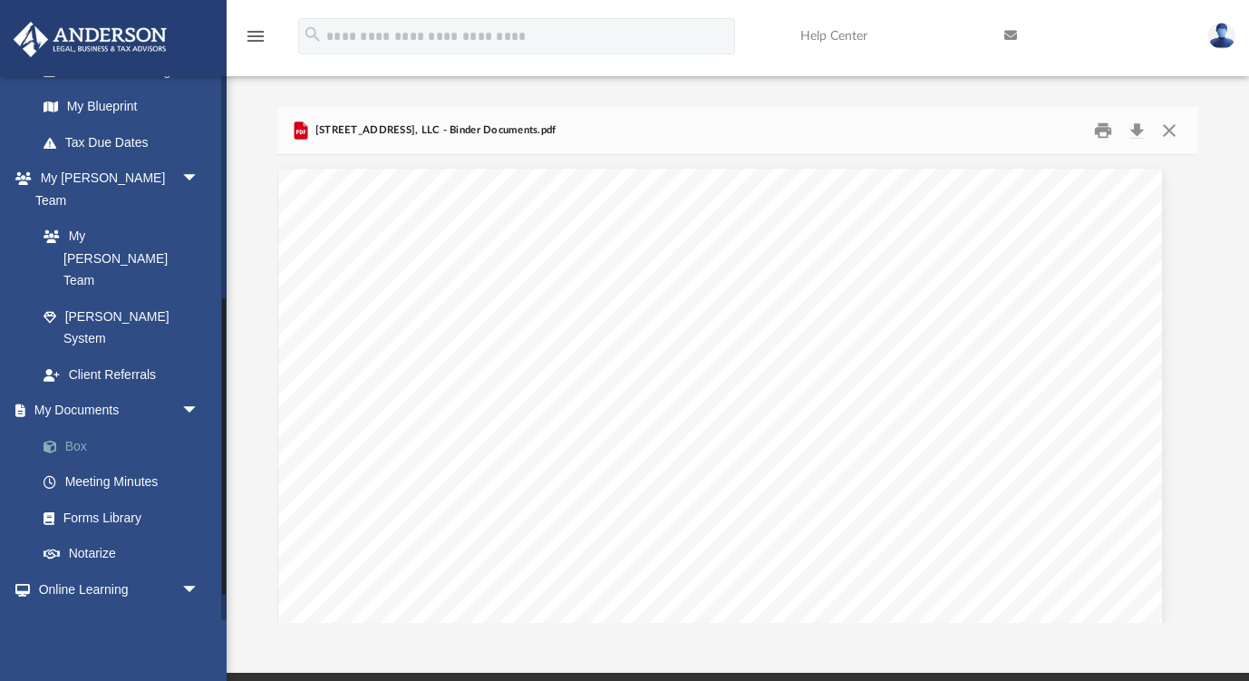
click at [93, 428] on link "Box" at bounding box center [125, 446] width 201 height 36
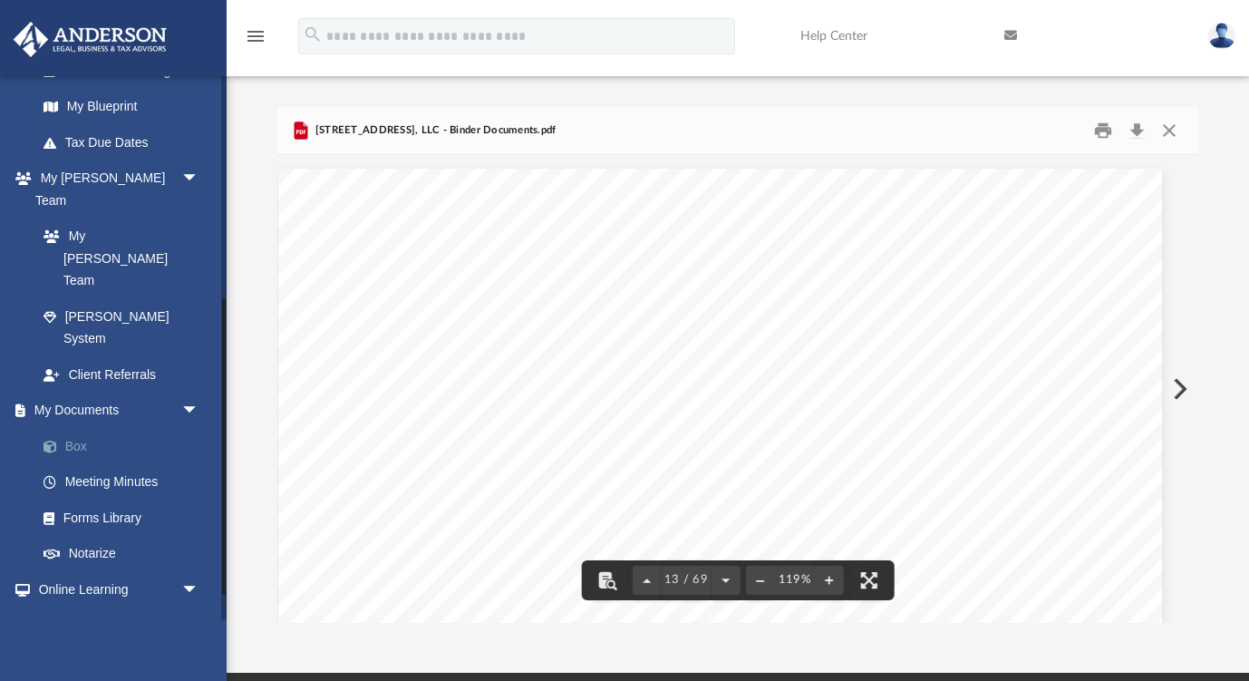
click at [134, 428] on link "Box" at bounding box center [125, 446] width 201 height 36
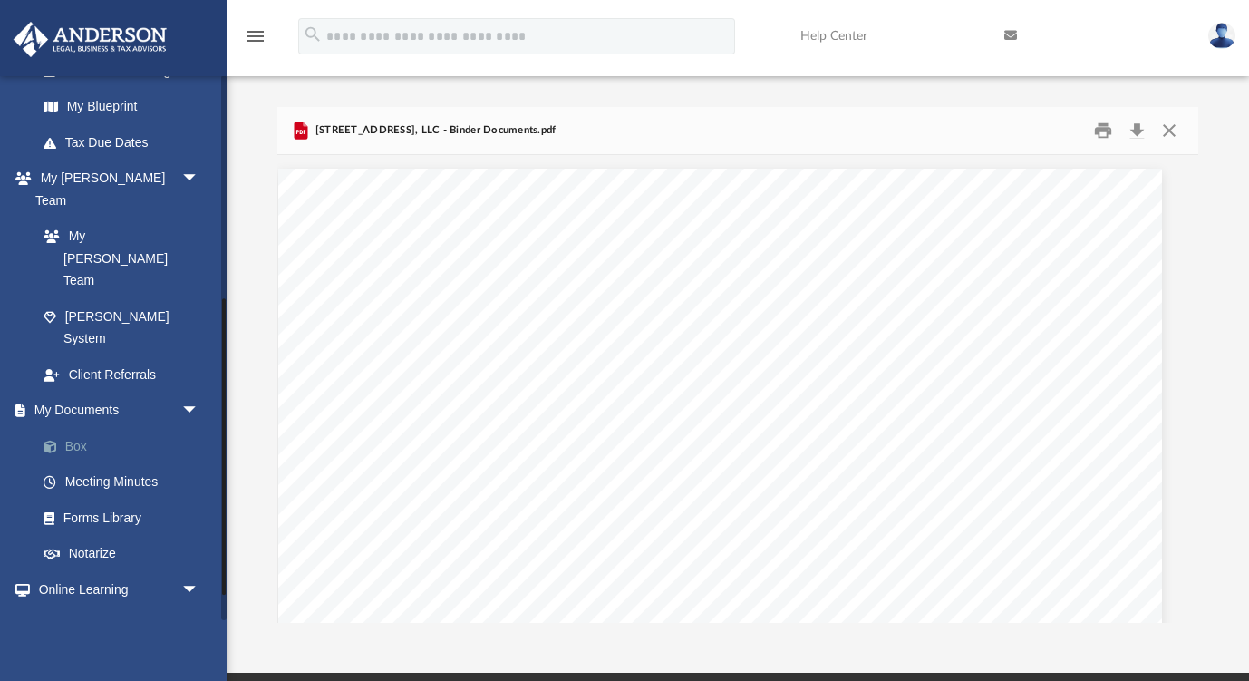
click at [89, 428] on link "Box" at bounding box center [125, 446] width 201 height 36
click at [84, 428] on link "Box" at bounding box center [125, 446] width 201 height 36
click at [68, 428] on link "Box" at bounding box center [125, 446] width 201 height 36
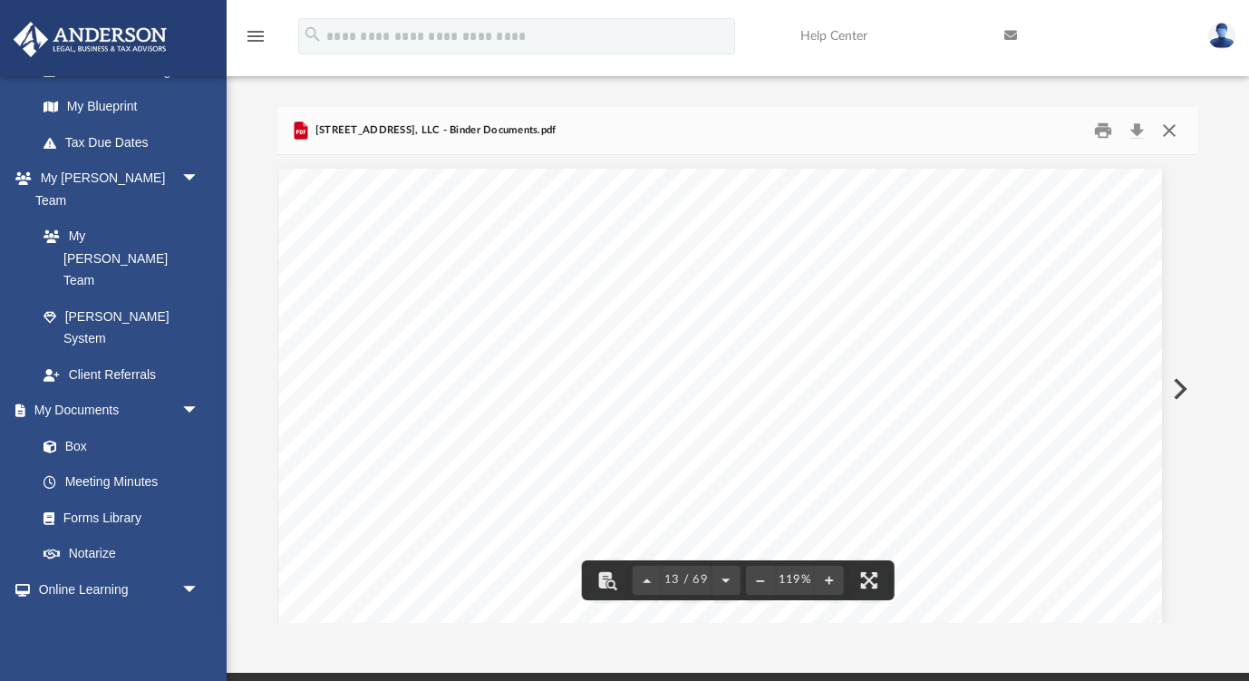
click at [1170, 131] on button "Close" at bounding box center [1169, 130] width 33 height 28
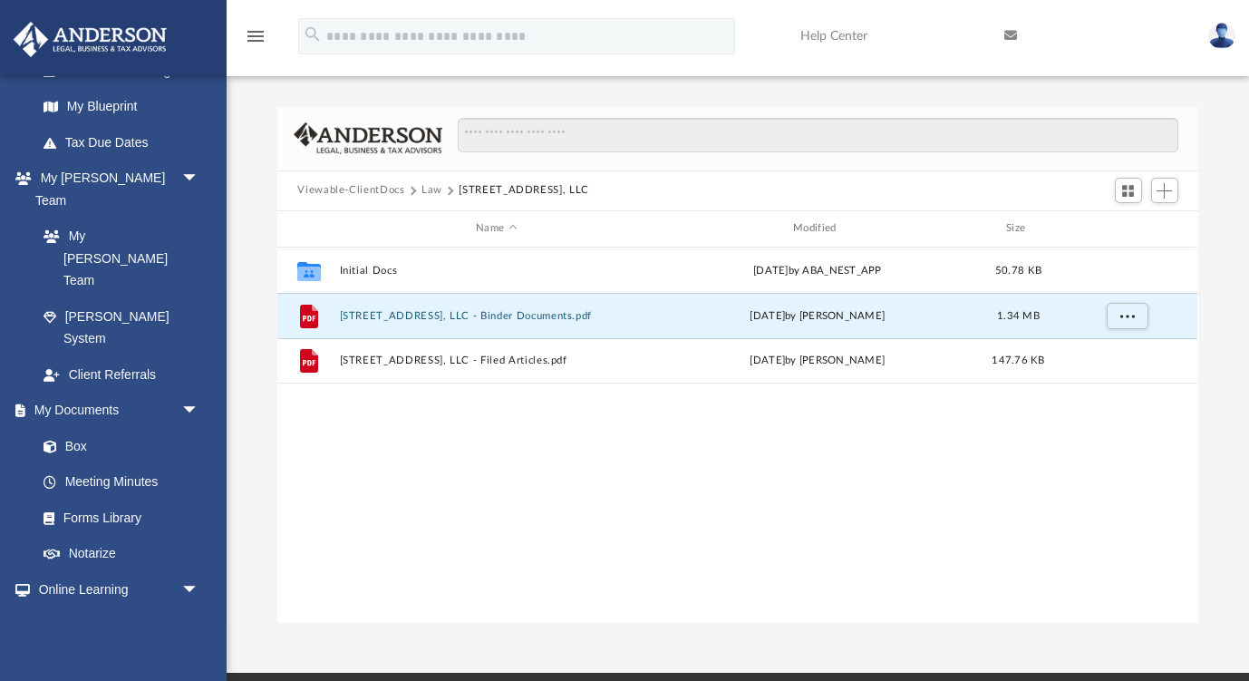
click at [432, 195] on button "Law" at bounding box center [431, 190] width 21 height 16
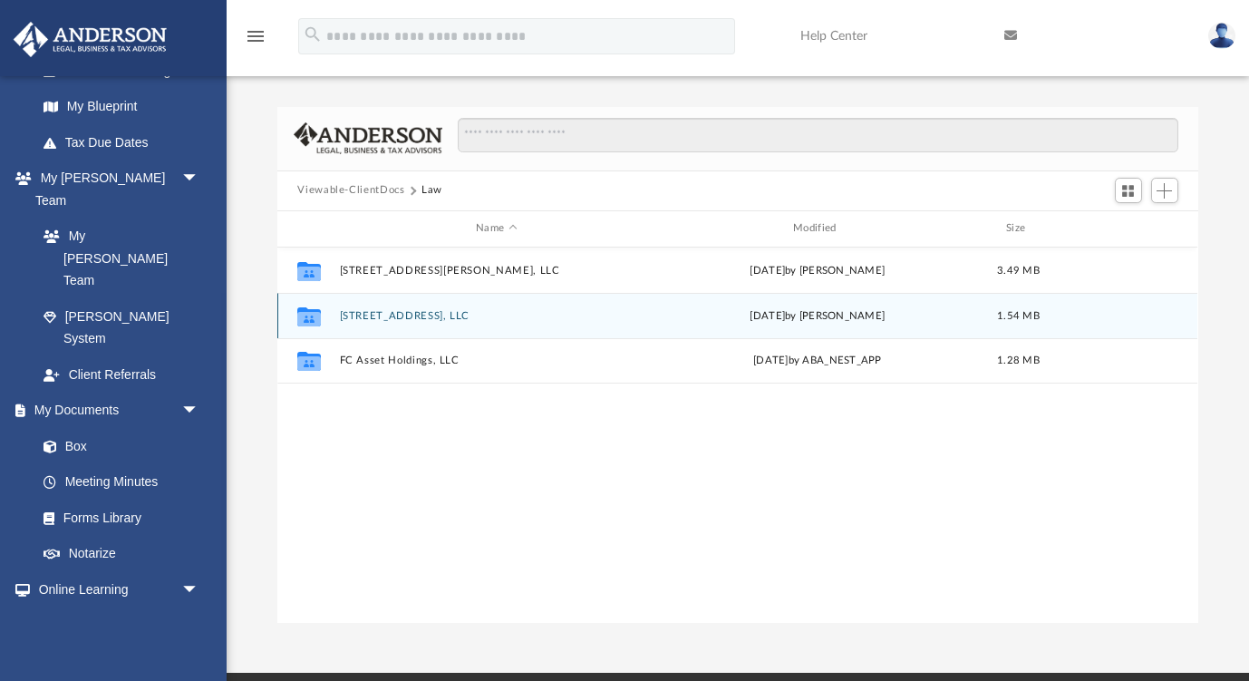
click at [440, 315] on button "3900 Clarington Drive Marietta, LLC" at bounding box center [497, 316] width 314 height 12
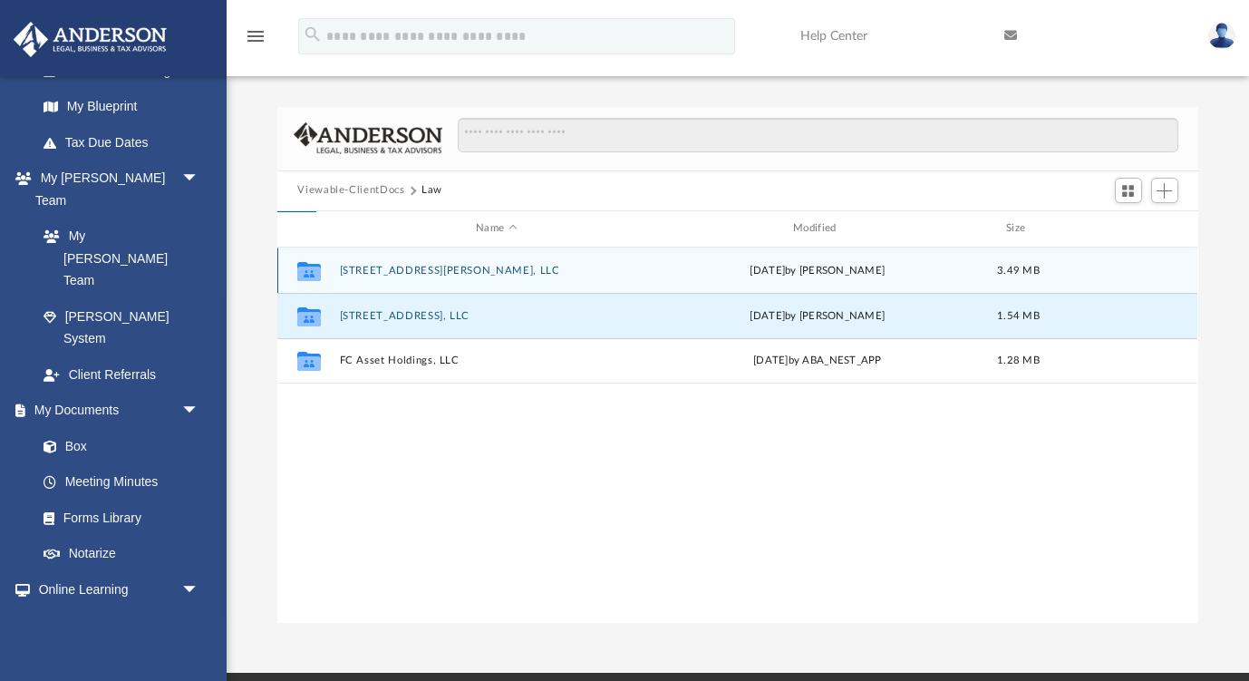
click at [435, 266] on button "187 Bryon Lane Acworth, LLC" at bounding box center [497, 271] width 314 height 12
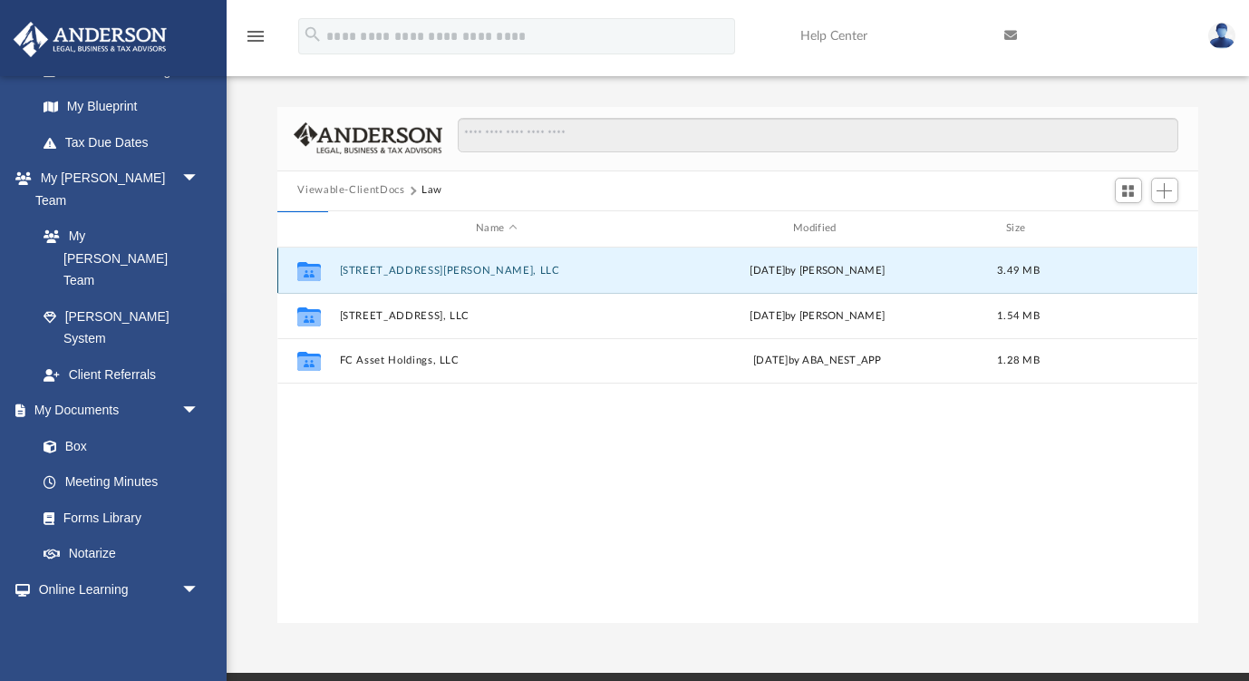
click at [435, 266] on button "187 Bryon Lane Acworth, LLC" at bounding box center [497, 271] width 314 height 12
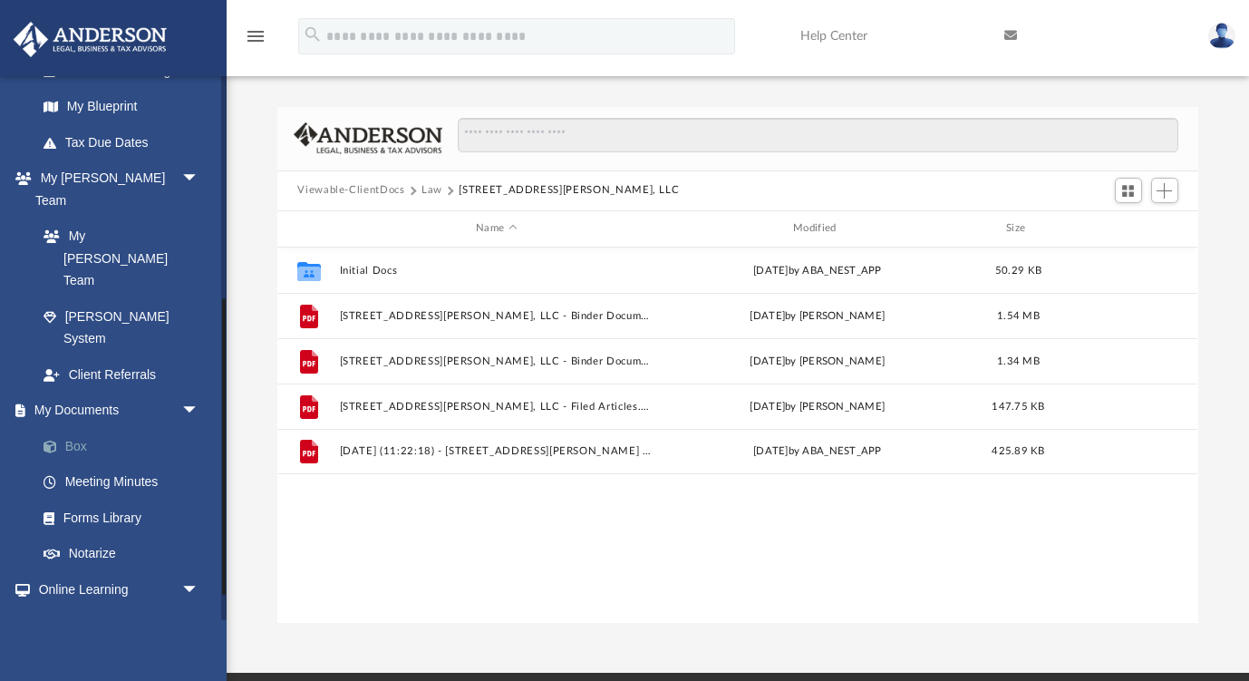
click at [92, 428] on link "Box" at bounding box center [125, 446] width 201 height 36
click at [431, 193] on button "Law" at bounding box center [431, 190] width 21 height 16
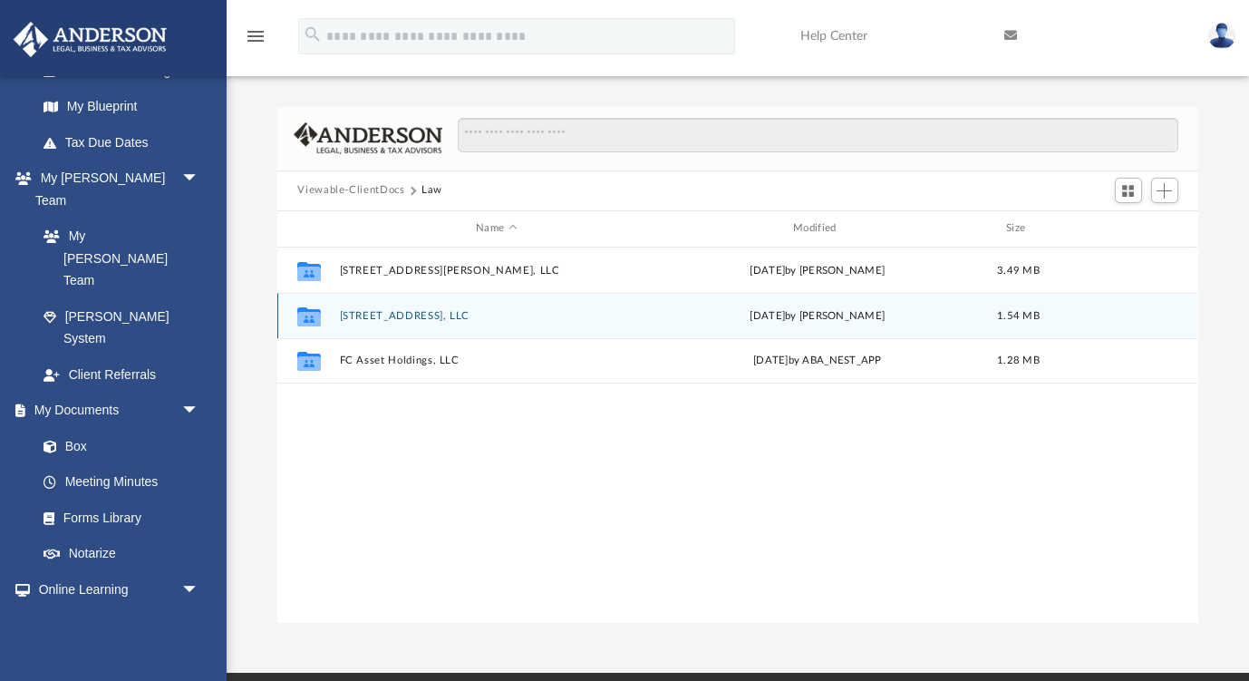
click at [421, 326] on div "Collaborated Folder 3900 Clarington Drive Marietta, LLC today by Zoe Doyle 1.54…" at bounding box center [737, 315] width 920 height 45
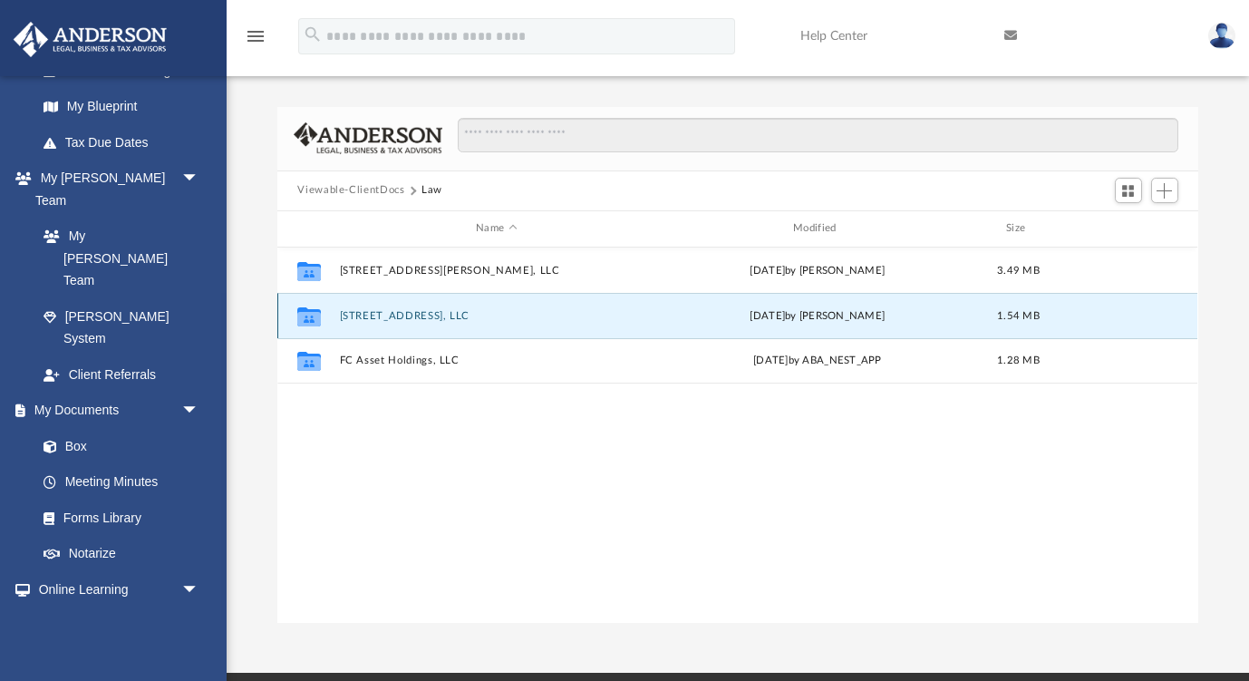
click at [421, 326] on div "Collaborated Folder 3900 Clarington Drive Marietta, LLC today by Zoe Doyle 1.54…" at bounding box center [737, 315] width 920 height 45
click at [377, 317] on button "3900 Clarington Drive Marietta, LLC" at bounding box center [497, 316] width 314 height 12
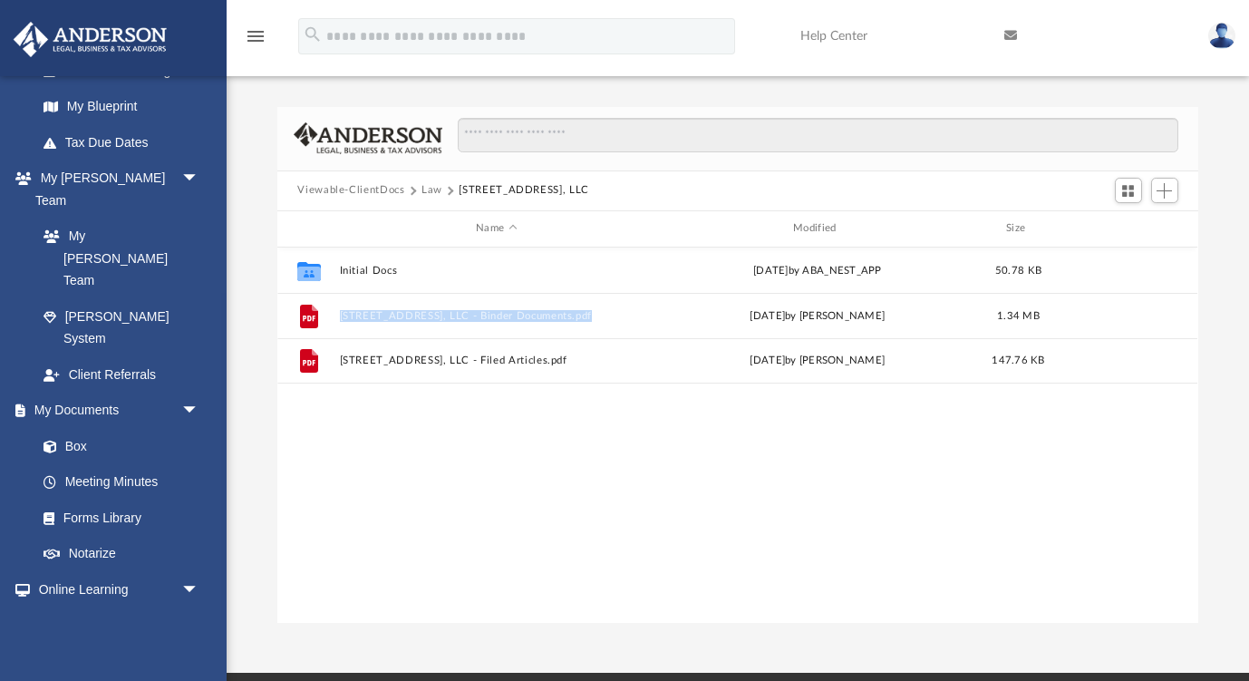
click at [535, 185] on button "3900 Clarington Drive Marietta, LLC" at bounding box center [524, 190] width 131 height 16
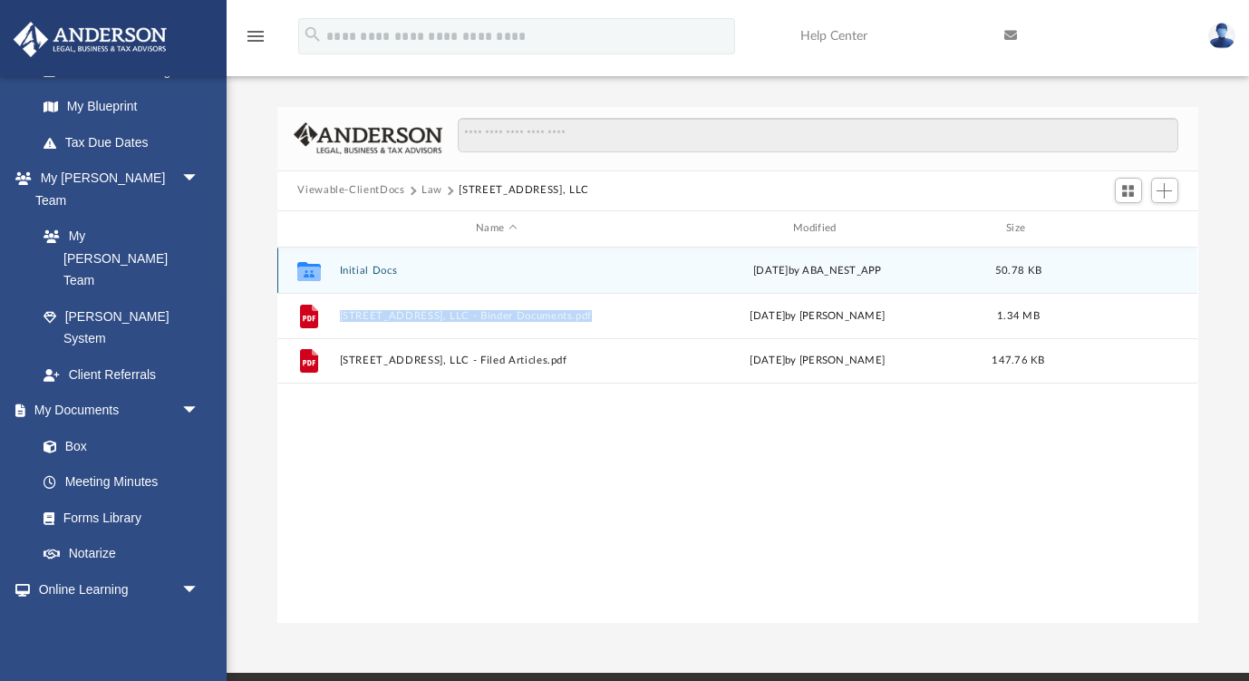
click at [367, 272] on button "Initial Docs" at bounding box center [497, 271] width 314 height 12
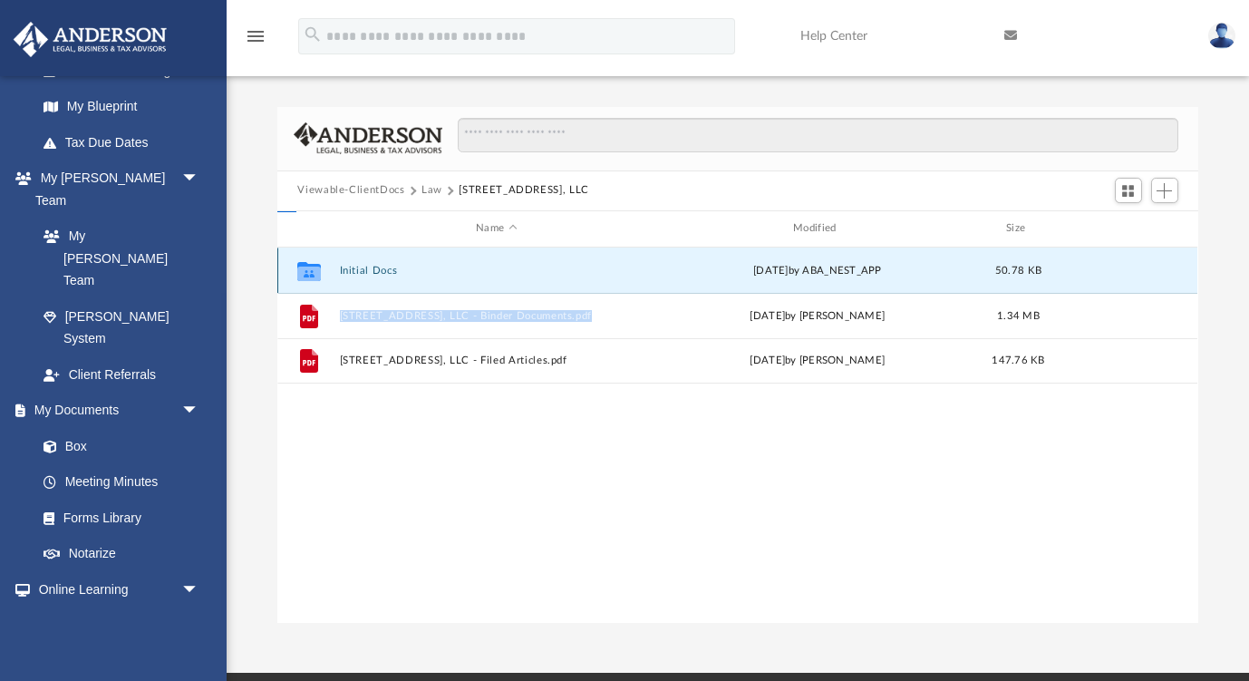
click at [367, 272] on button "Initial Docs" at bounding box center [497, 271] width 314 height 12
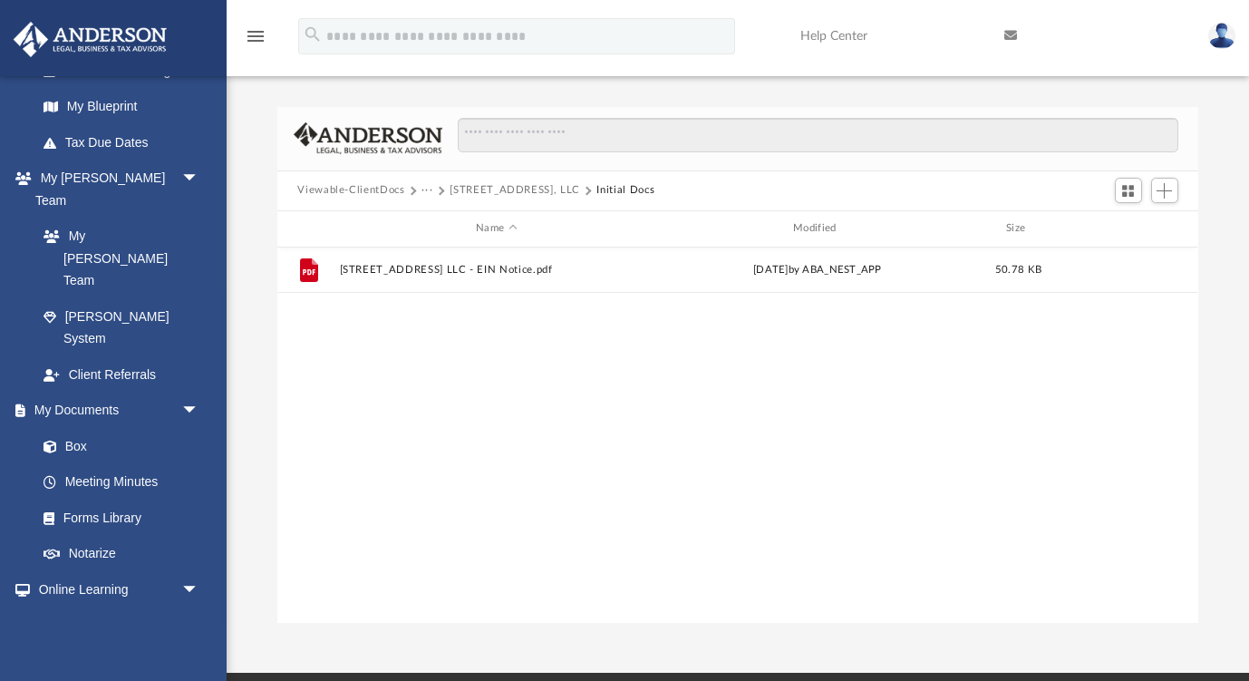
click at [479, 194] on button "3900 Clarington Drive Marietta, LLC" at bounding box center [515, 190] width 131 height 16
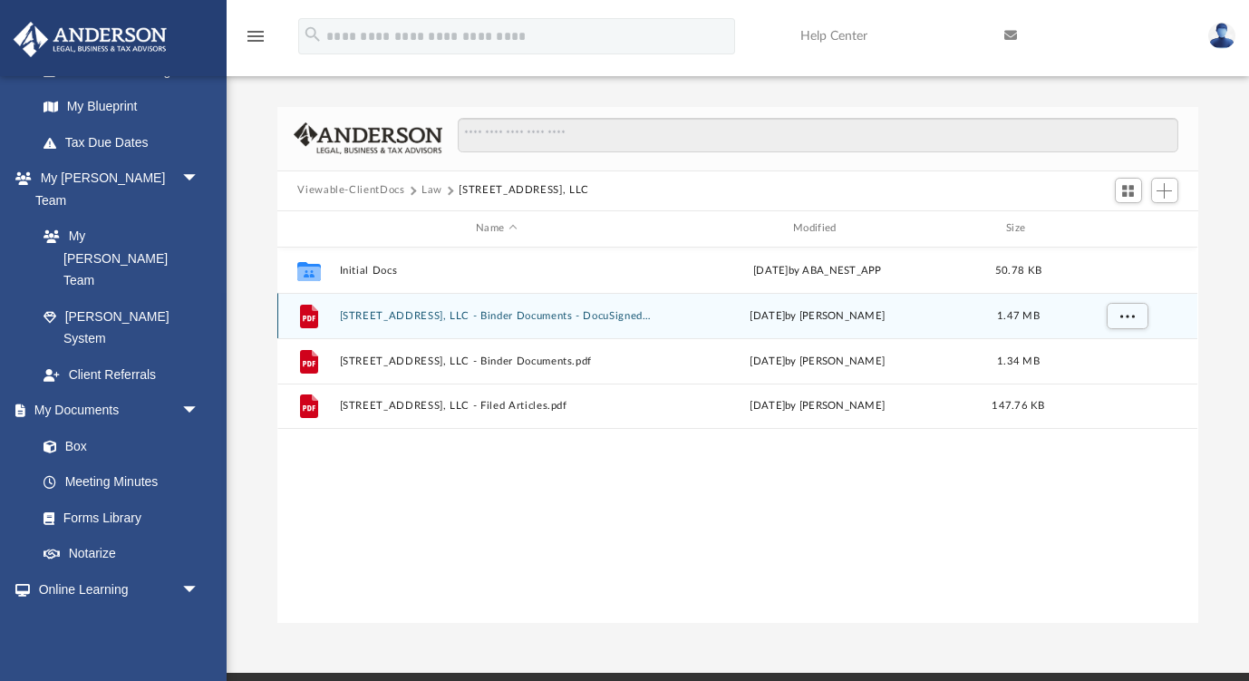
click at [605, 316] on button "3900 Clarington Drive Marietta, LLC - Binder Documents - DocuSigned.pdf" at bounding box center [497, 316] width 314 height 12
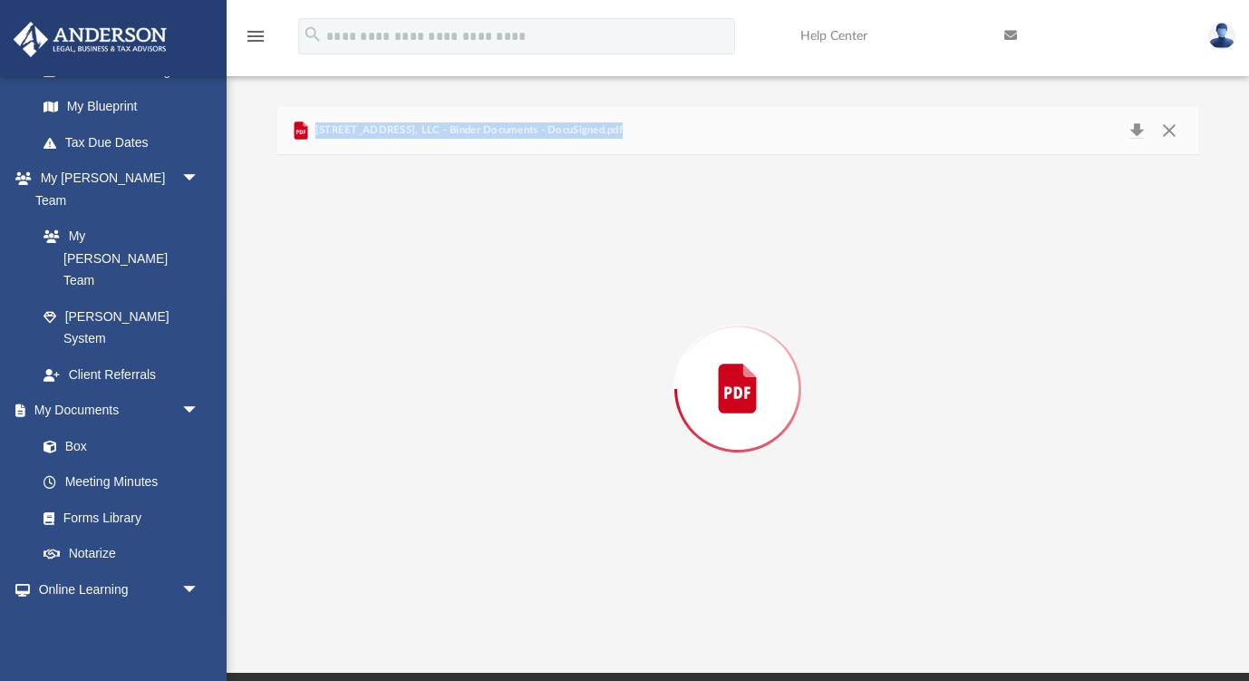
click at [605, 316] on div "Preview" at bounding box center [737, 389] width 920 height 468
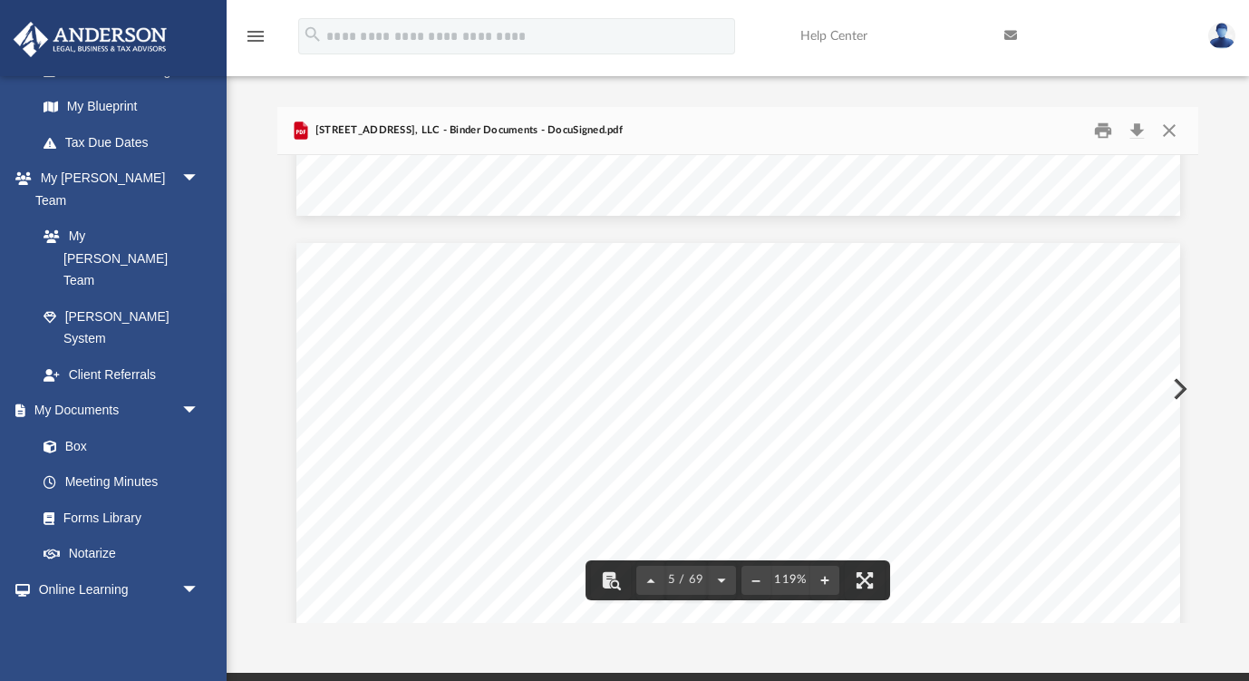
scroll to position [4614, 0]
click at [1134, 131] on button "Download" at bounding box center [1137, 130] width 33 height 28
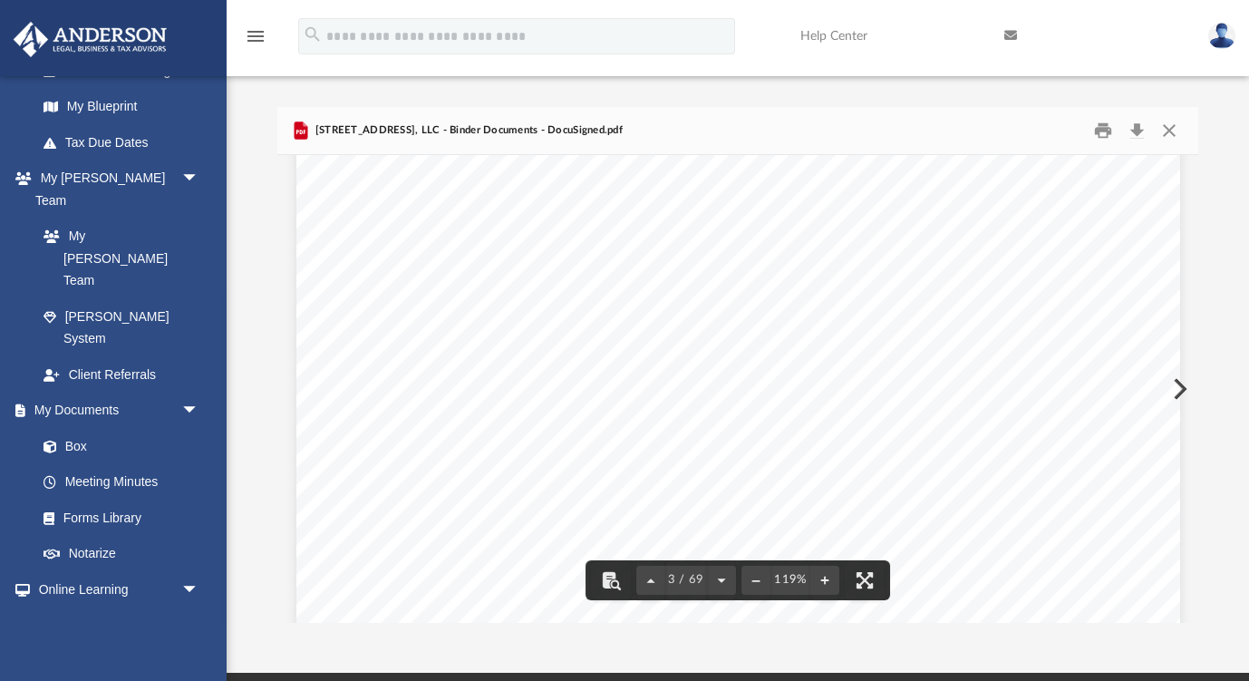
scroll to position [2502, 0]
click at [1168, 129] on button "Close" at bounding box center [1169, 130] width 33 height 28
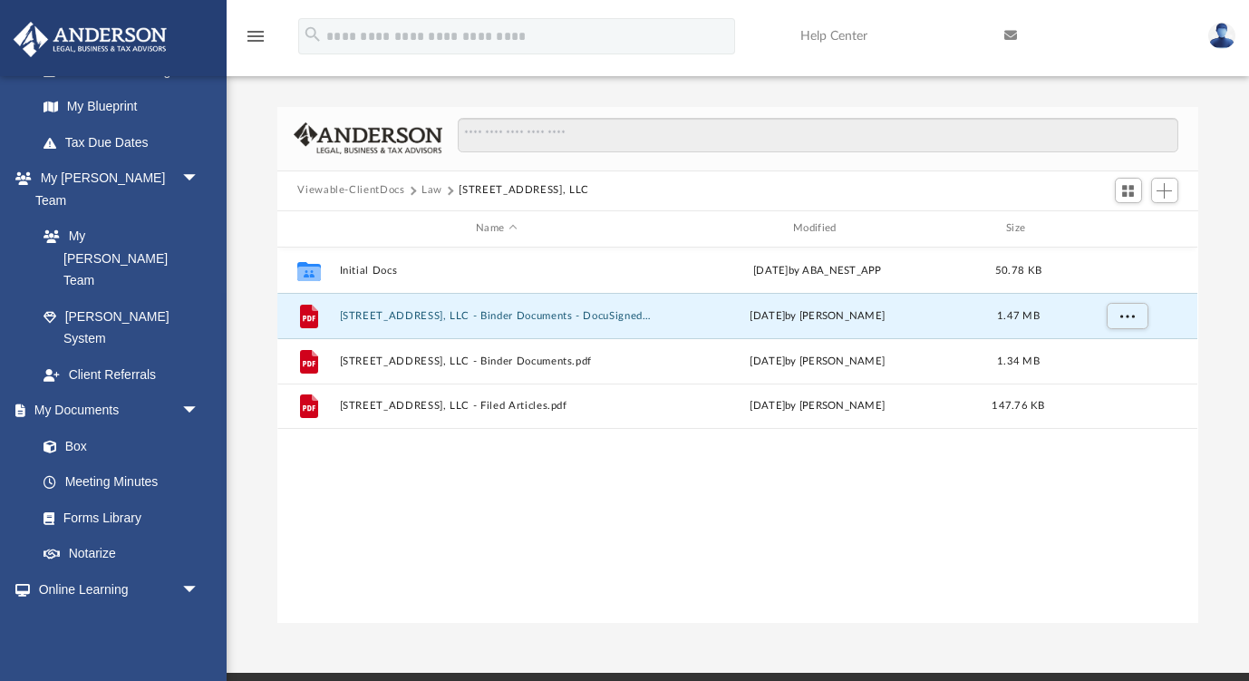
click at [434, 190] on button "Law" at bounding box center [431, 190] width 21 height 16
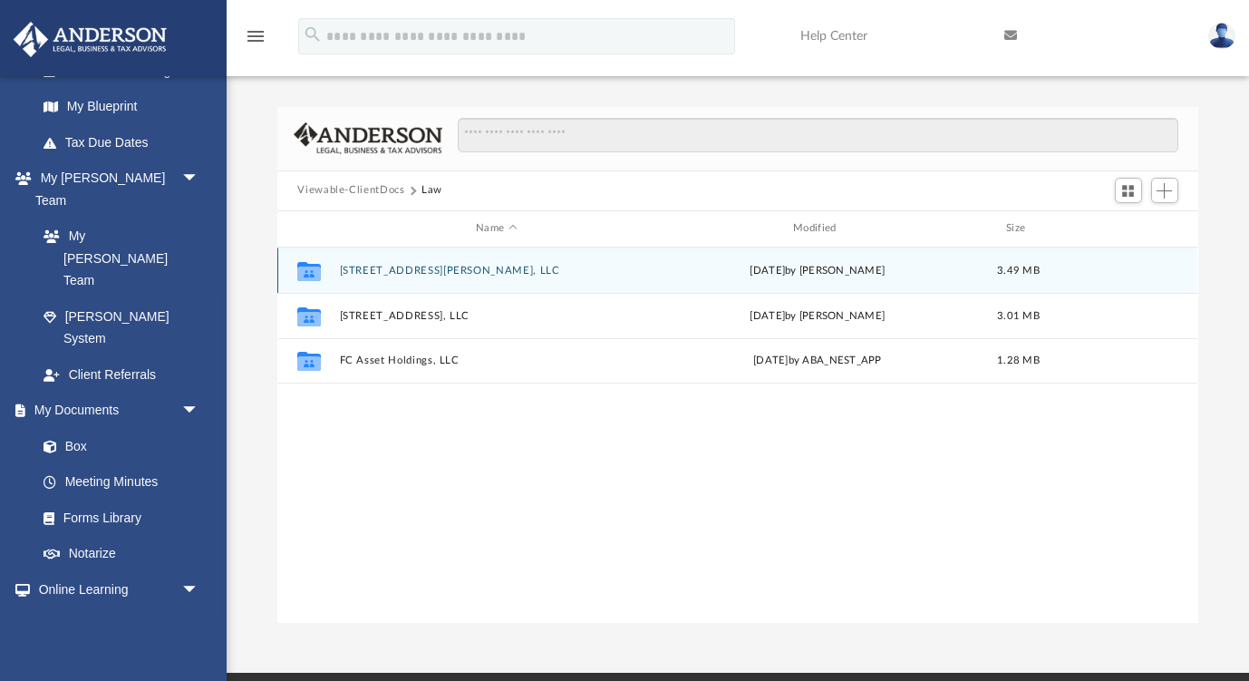
click at [421, 259] on div "Collaborated Folder 187 Bryon Lane Acworth, LLC Thu Jun 26 2025 by Zoe Doyle 3.…" at bounding box center [737, 269] width 920 height 45
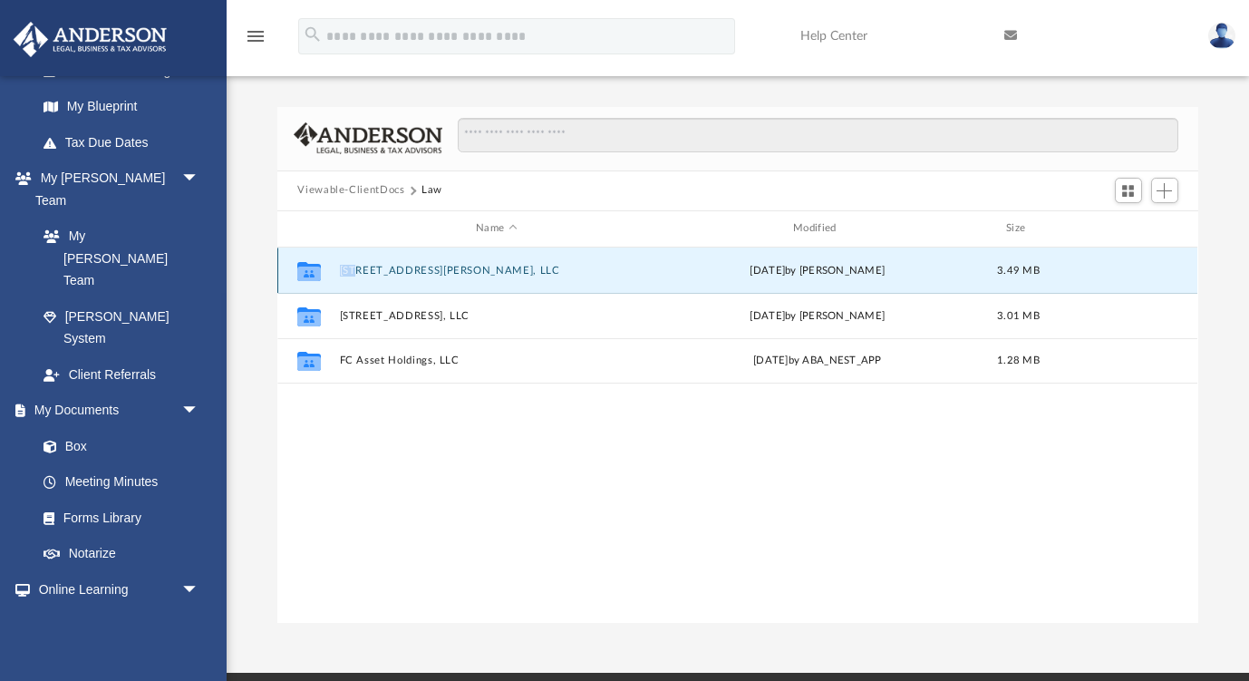
click at [421, 259] on div "Collaborated Folder 187 Bryon Lane Acworth, LLC Thu Jun 26 2025 by Zoe Doyle 3.…" at bounding box center [737, 269] width 920 height 45
click at [400, 275] on button "187 Bryon Lane Acworth, LLC" at bounding box center [497, 271] width 314 height 12
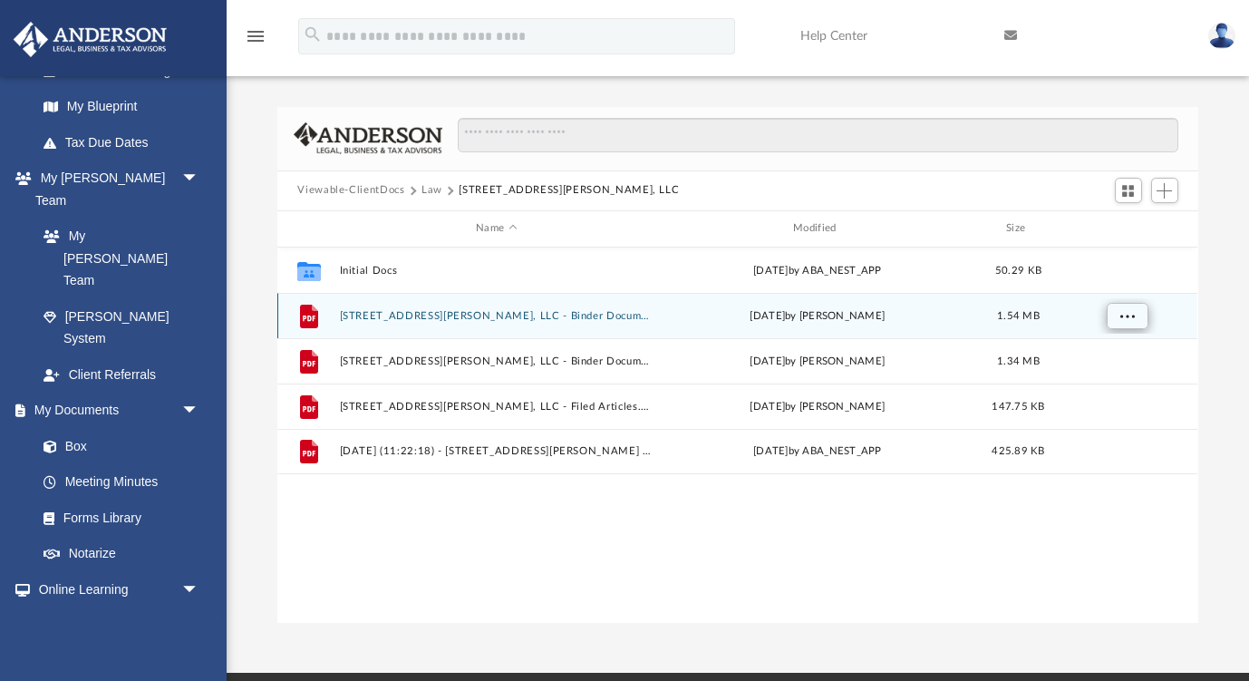
click at [1131, 314] on span "More options" at bounding box center [1127, 315] width 15 height 10
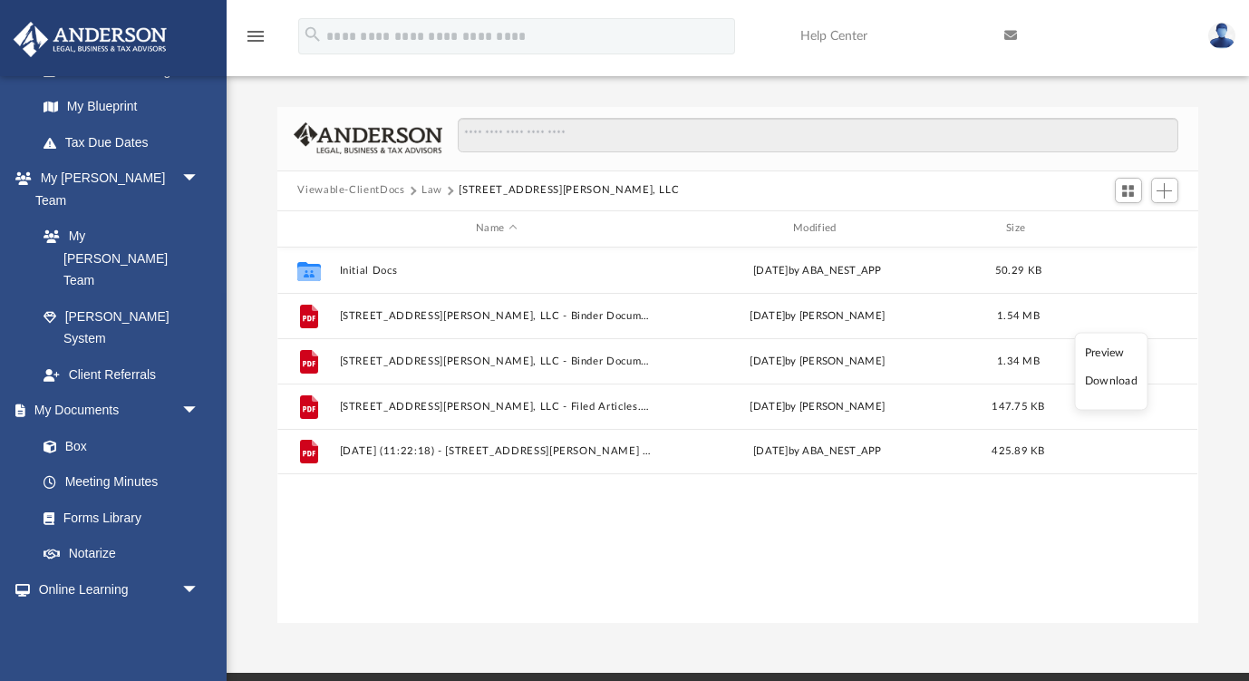
click at [1112, 381] on li "Download" at bounding box center [1111, 381] width 53 height 19
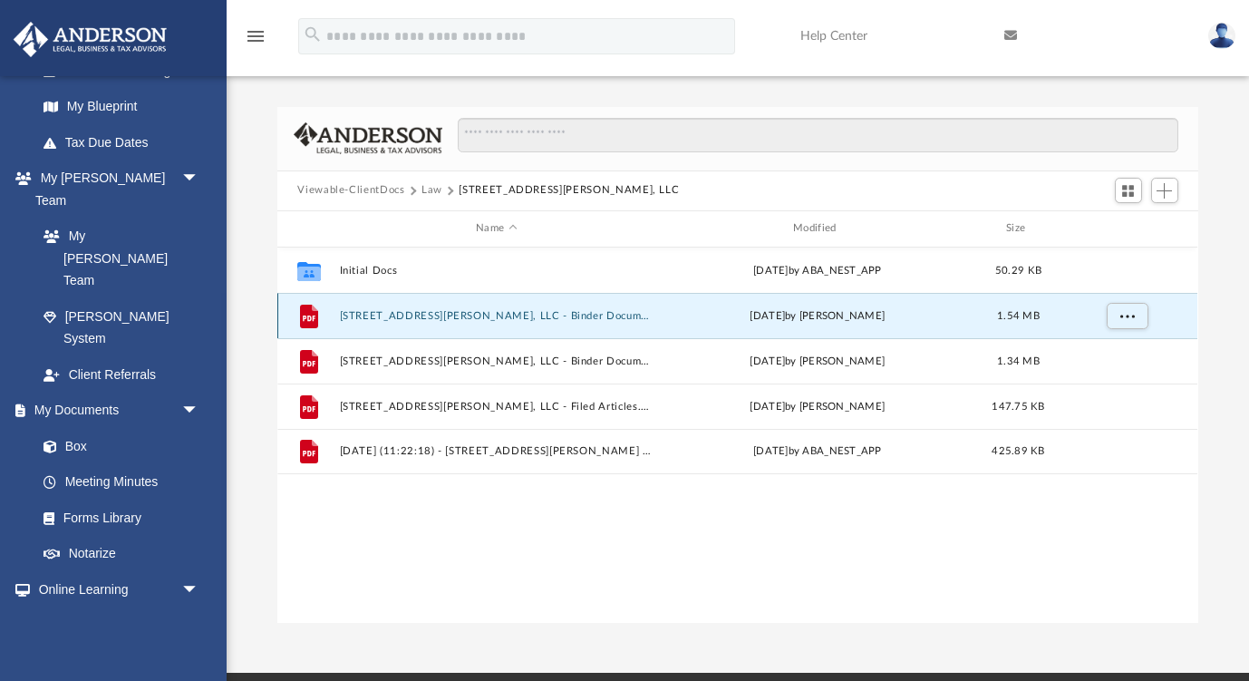
click at [409, 314] on button "187 Bryon Lane Acworth, LLC - Binder Documents - DocuSigned.pdf" at bounding box center [497, 316] width 314 height 12
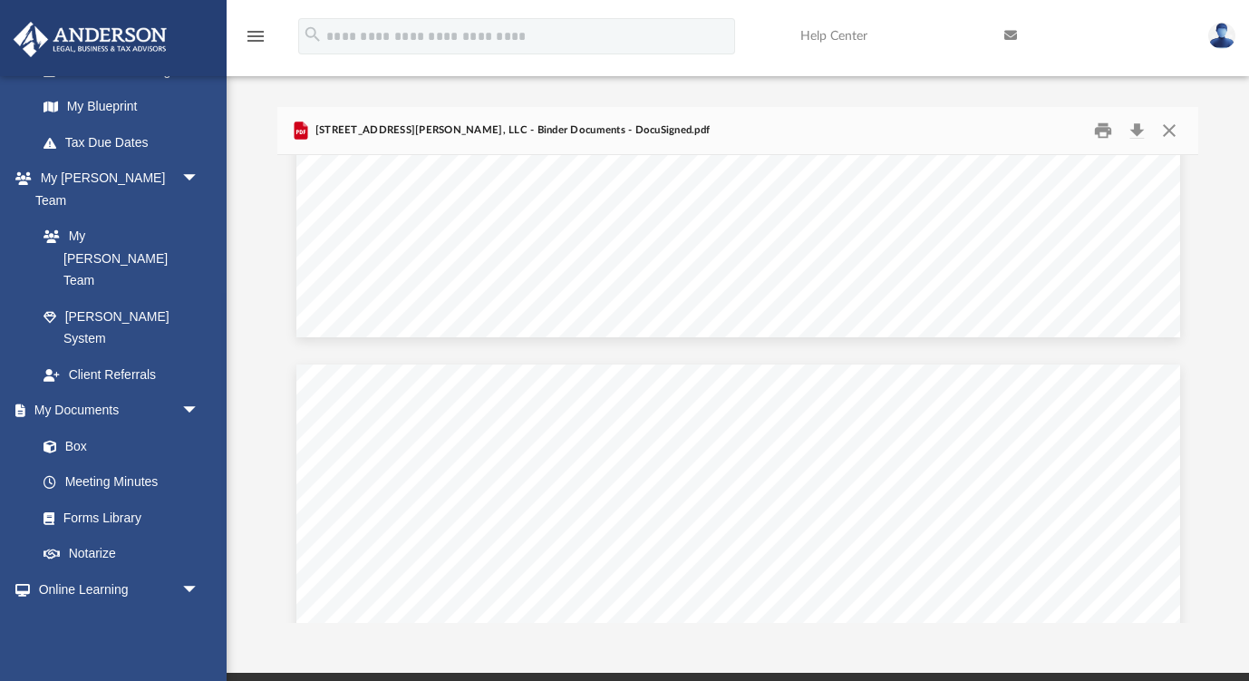
scroll to position [6818, 0]
click at [260, 50] on div "menu" at bounding box center [256, 37] width 58 height 46
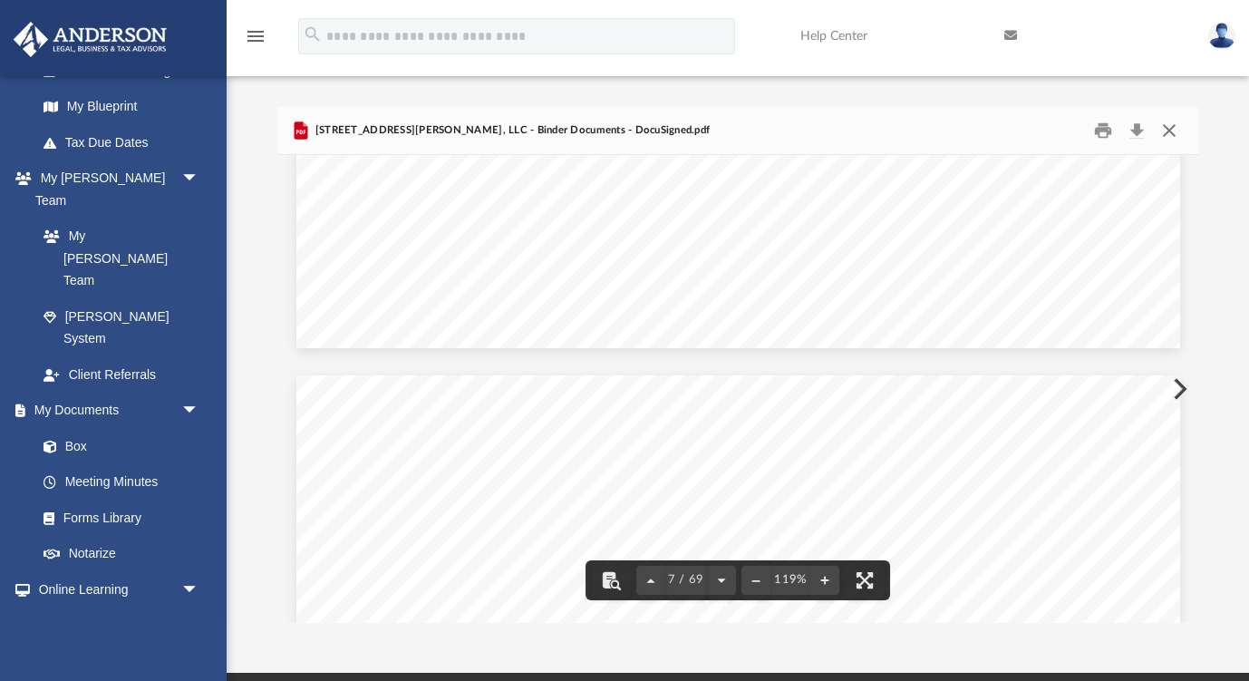
click at [1157, 124] on button "Close" at bounding box center [1169, 130] width 33 height 28
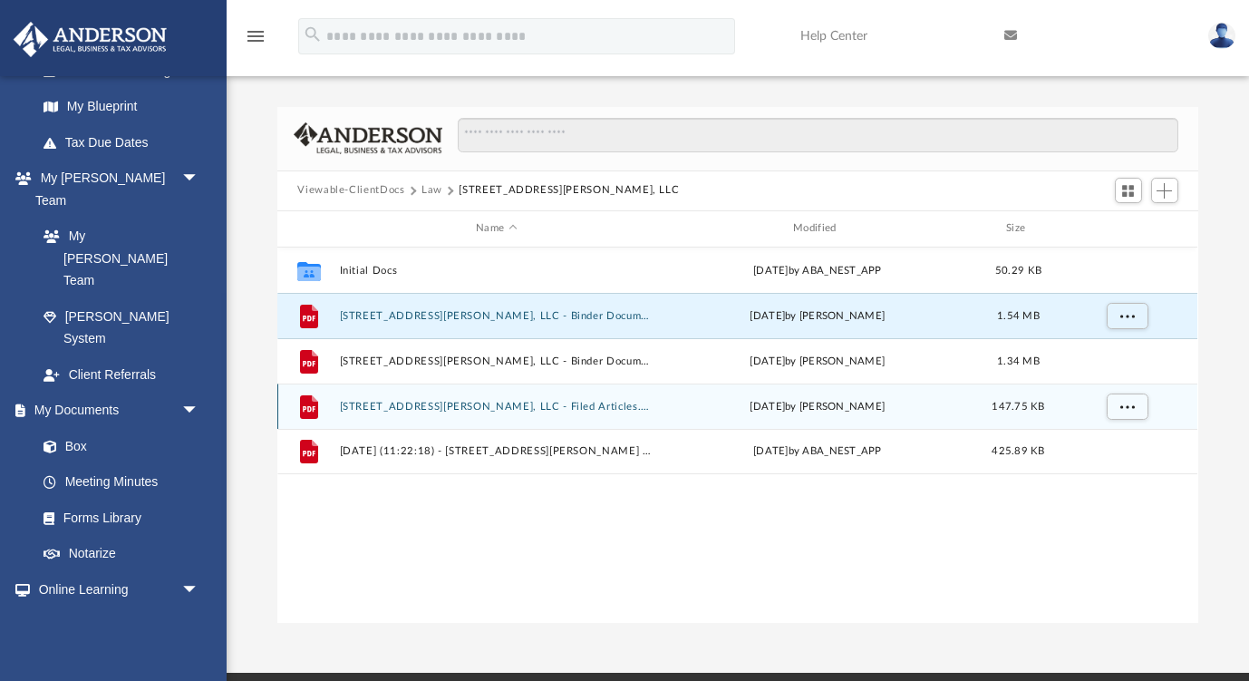
click at [526, 406] on button "187 Bryon Lane Acworth, LLC - Filed Articles.pdf" at bounding box center [497, 407] width 314 height 12
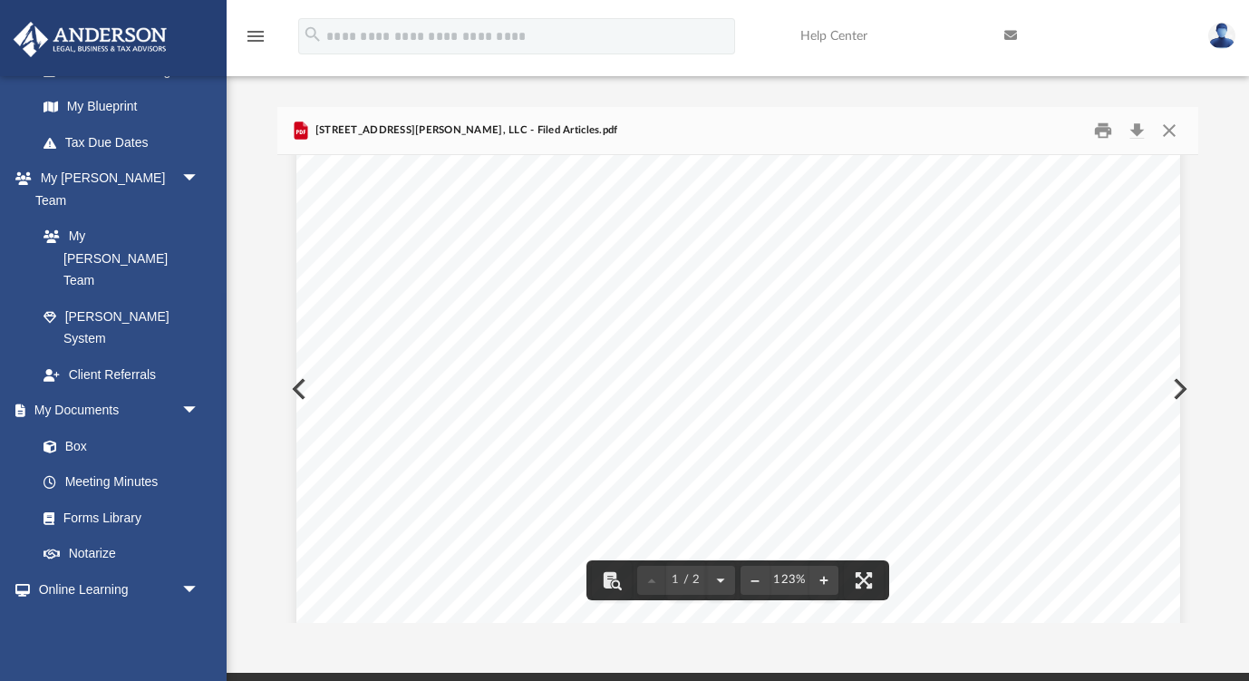
scroll to position [176, 0]
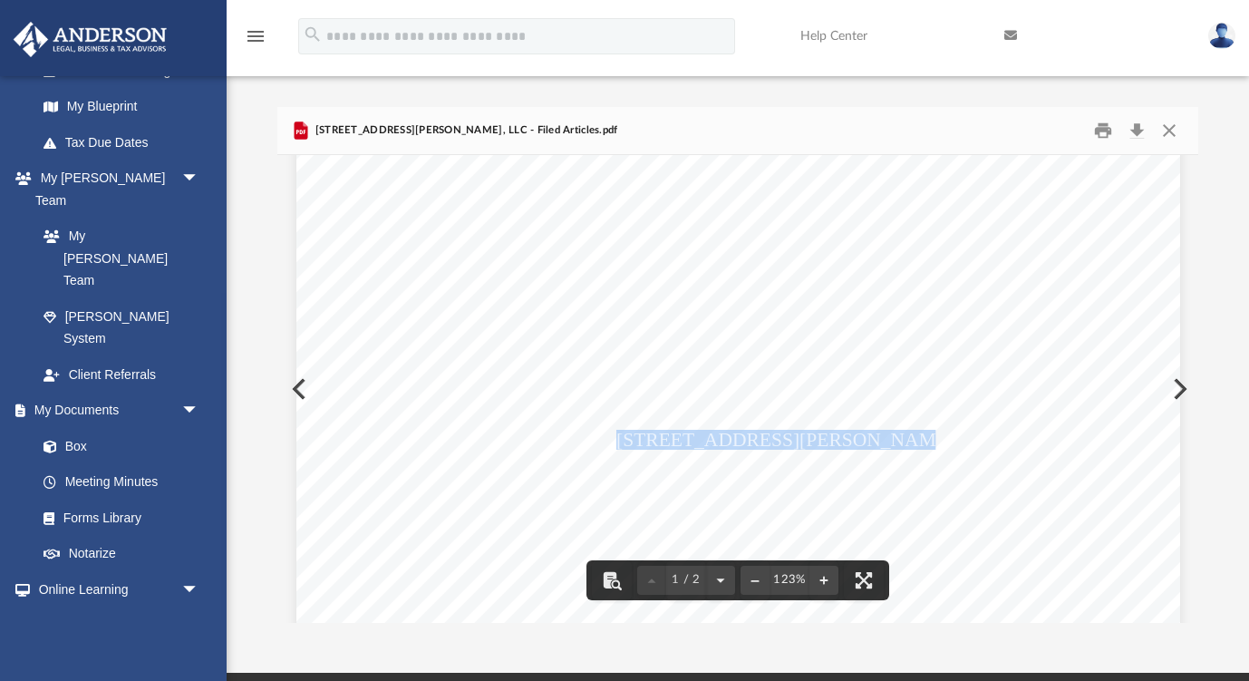
drag, startPoint x: 862, startPoint y: 440, endPoint x: 617, endPoint y: 439, distance: 244.7
click at [617, 439] on span "187 Bryon Lane Acworth, LLC" at bounding box center [808, 440] width 385 height 18
click at [1170, 140] on button "Close" at bounding box center [1169, 130] width 33 height 28
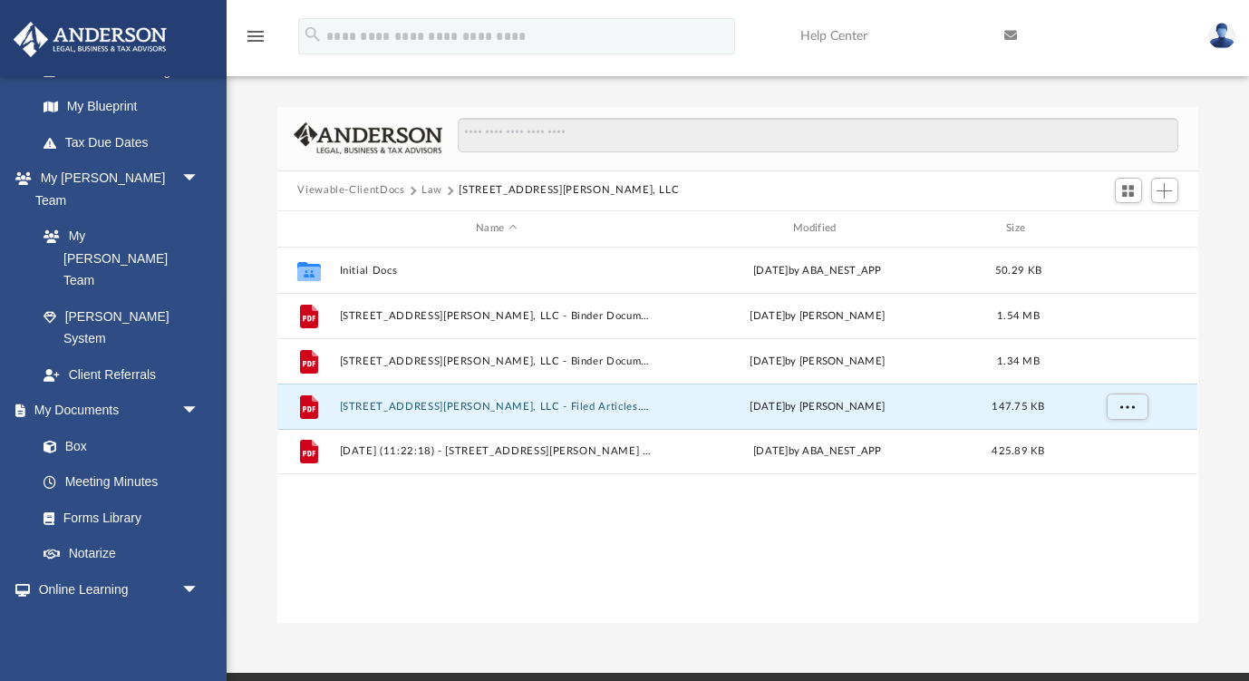
click at [434, 195] on button "Law" at bounding box center [431, 190] width 21 height 16
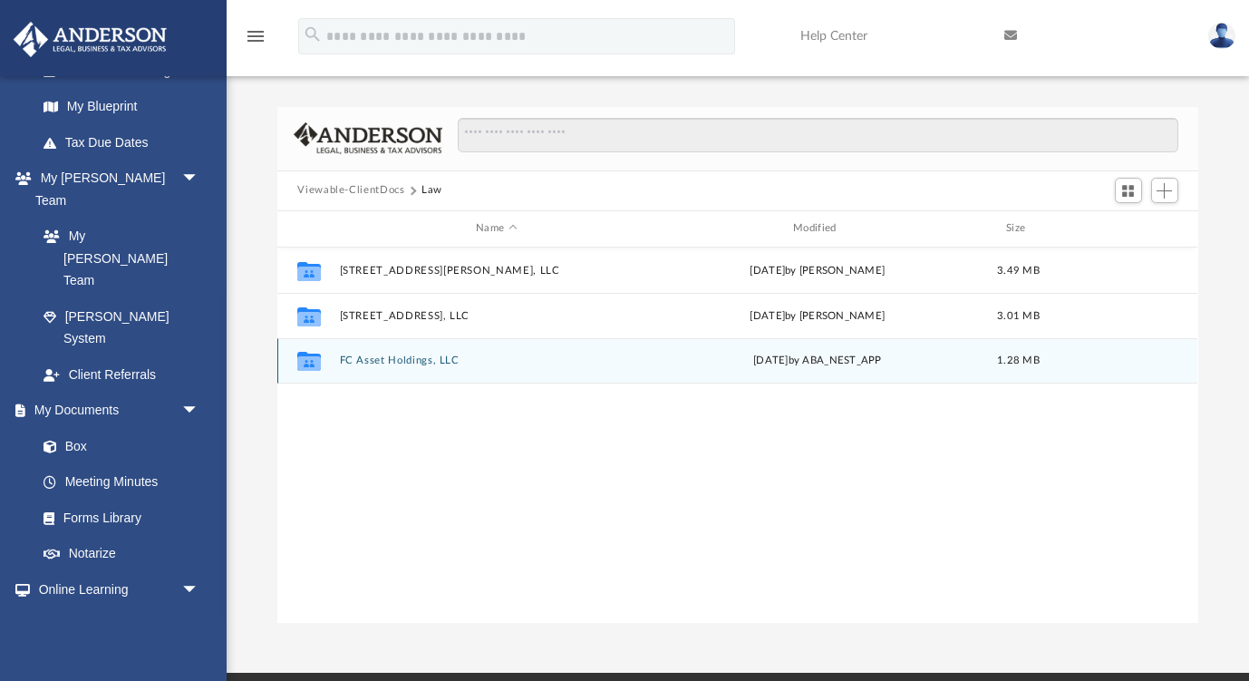
click at [391, 375] on div "Collaborated Folder FC Asset Holdings, LLC Wed May 21 2025 by ABA_NEST_APP 1.28…" at bounding box center [737, 360] width 920 height 45
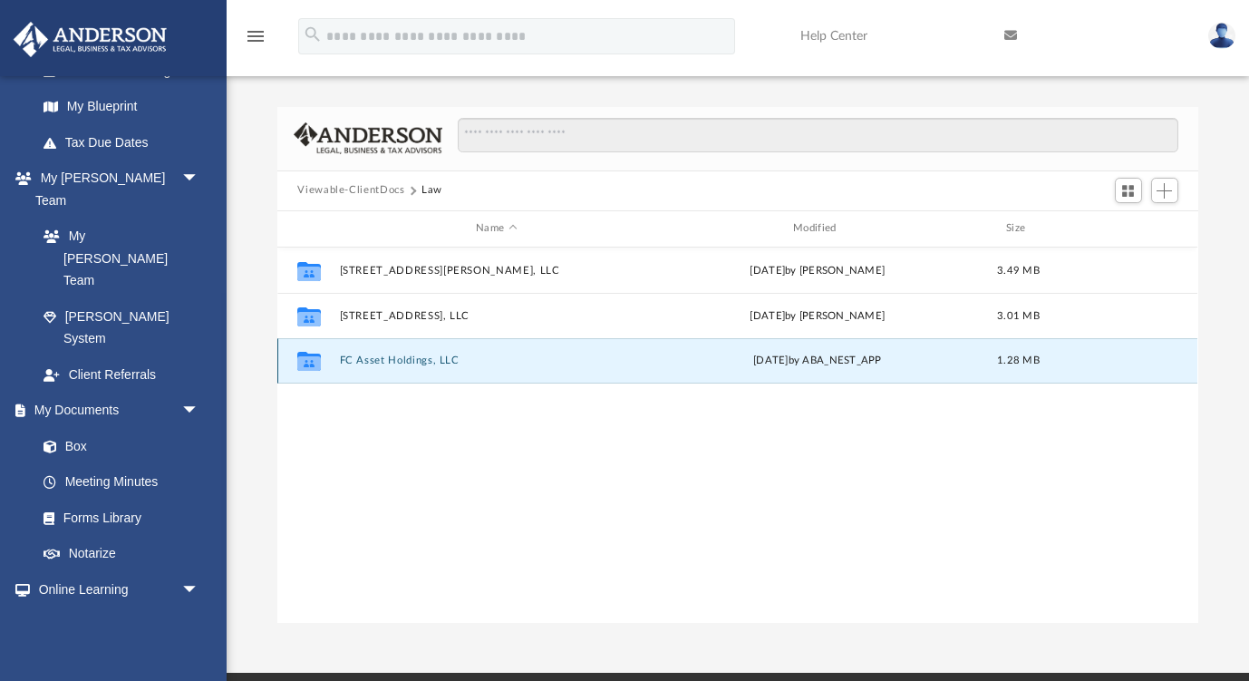
click at [391, 375] on div "Collaborated Folder FC Asset Holdings, LLC Wed May 21 2025 by ABA_NEST_APP 1.28…" at bounding box center [737, 360] width 920 height 45
click at [398, 366] on div "Collaborated Folder FC Asset Holdings, LLC Wed May 21 2025 by ABA_NEST_APP 1.28…" at bounding box center [737, 360] width 920 height 45
click at [351, 357] on button "FC Asset Holdings, LLC" at bounding box center [497, 360] width 314 height 12
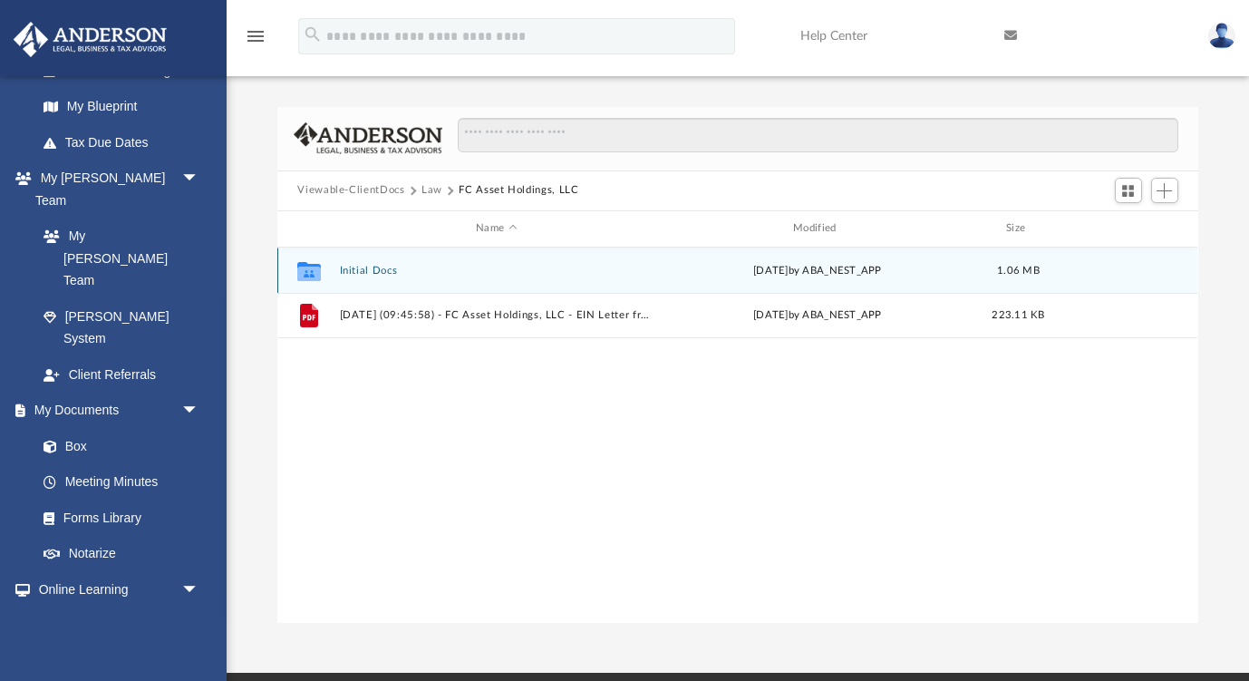
click at [381, 260] on div "Collaborated Folder Initial Docs Mon May 12 2025 by ABA_NEST_APP 1.06 MB" at bounding box center [737, 269] width 920 height 45
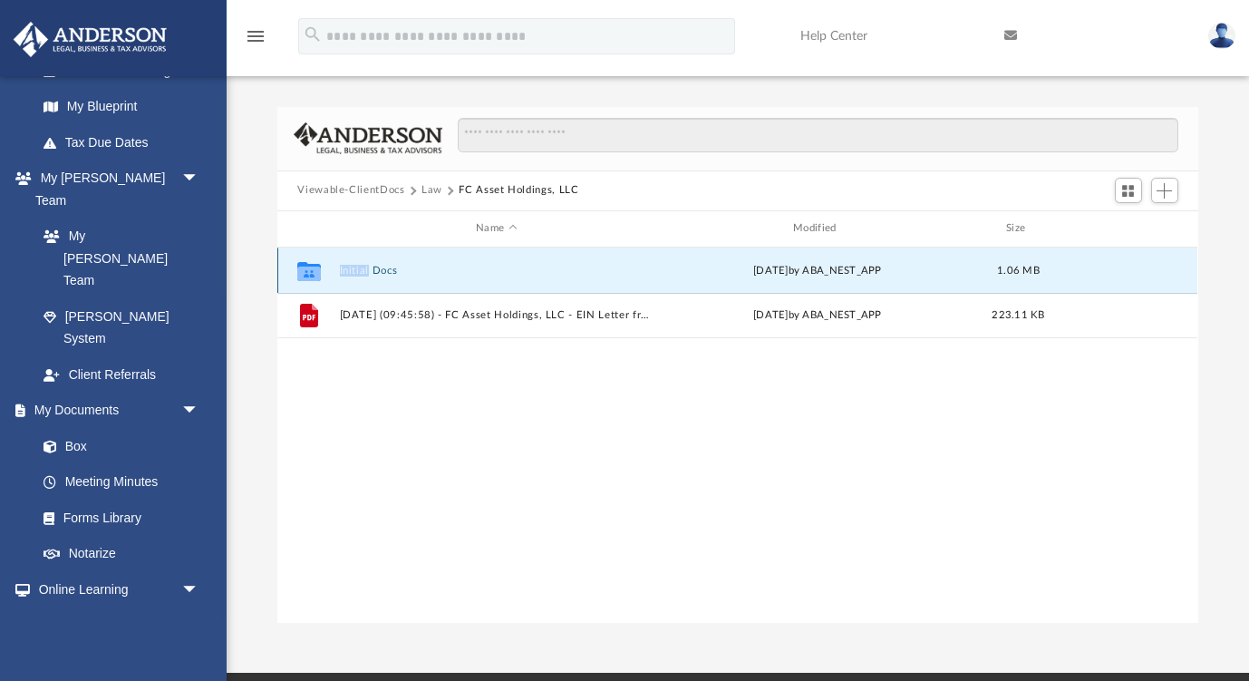
click at [381, 260] on div "Collaborated Folder Initial Docs Mon May 12 2025 by ABA_NEST_APP 1.06 MB" at bounding box center [737, 269] width 920 height 45
click at [369, 271] on button "Initial Docs" at bounding box center [497, 271] width 314 height 12
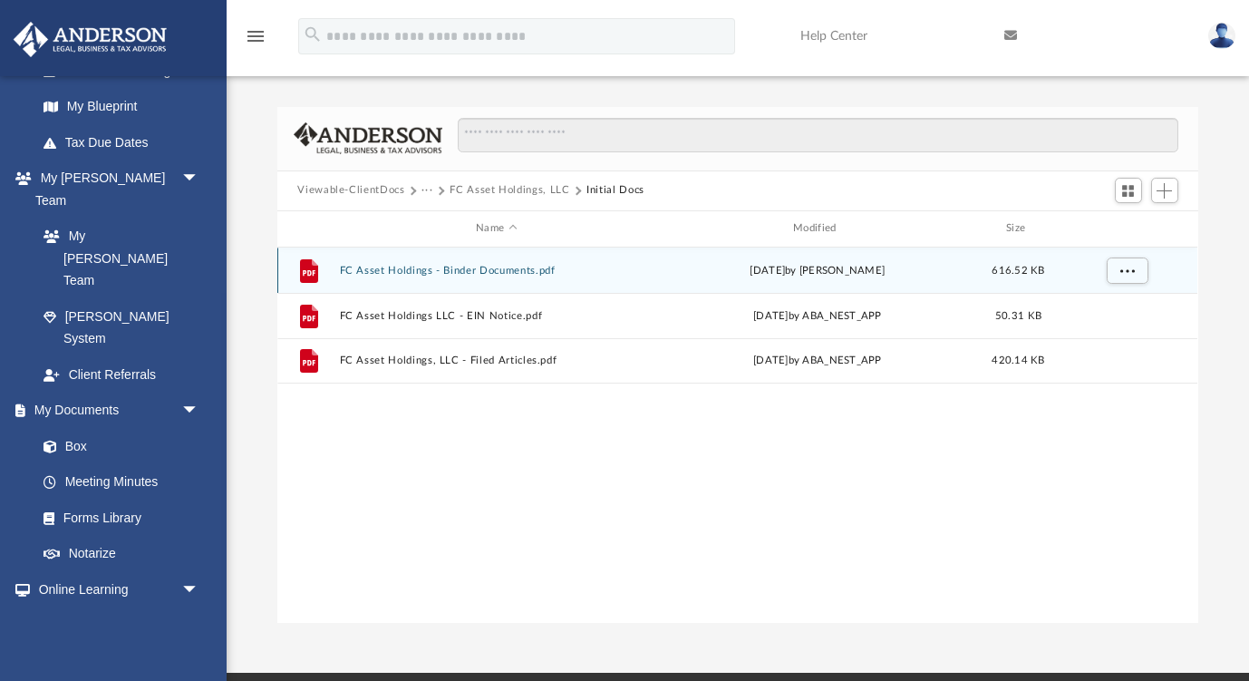
click at [463, 276] on div "File FC Asset Holdings - Binder Documents.pdf Mon May 12 2025 by Amber Johnson …" at bounding box center [737, 269] width 920 height 45
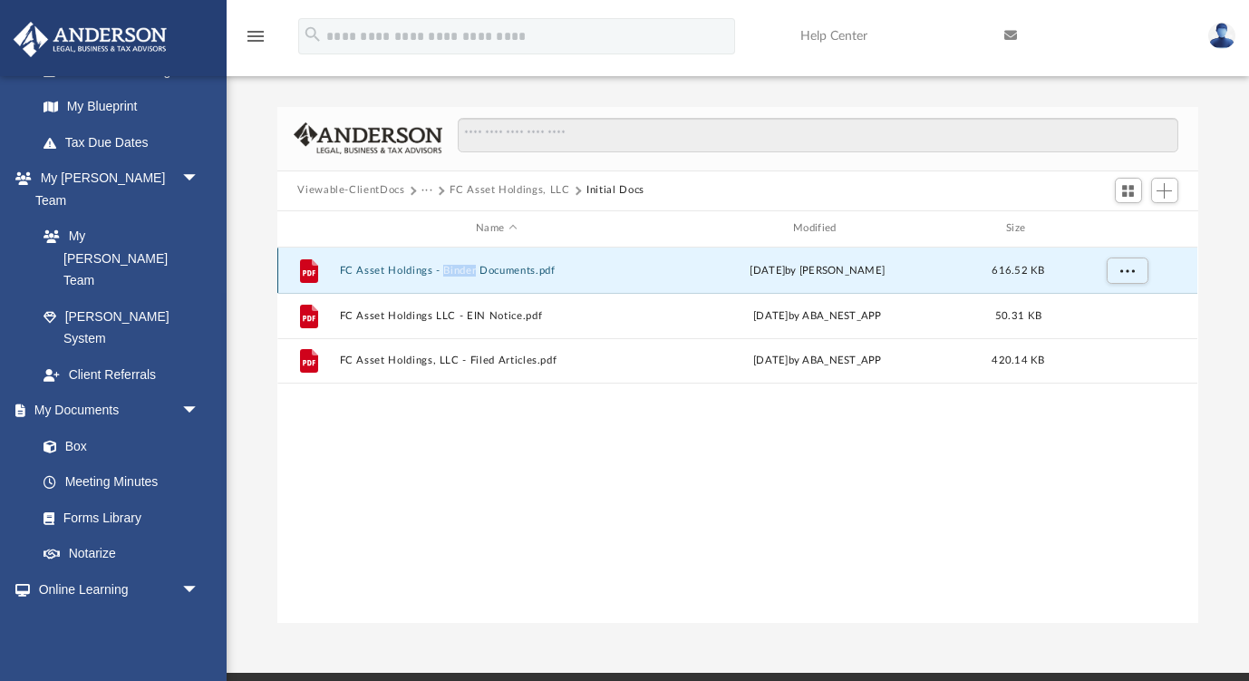
click at [463, 276] on div "File FC Asset Holdings - Binder Documents.pdf Mon May 12 2025 by Amber Johnson …" at bounding box center [737, 269] width 920 height 45
click at [503, 275] on button "FC Asset Holdings - Binder Documents.pdf" at bounding box center [497, 271] width 314 height 12
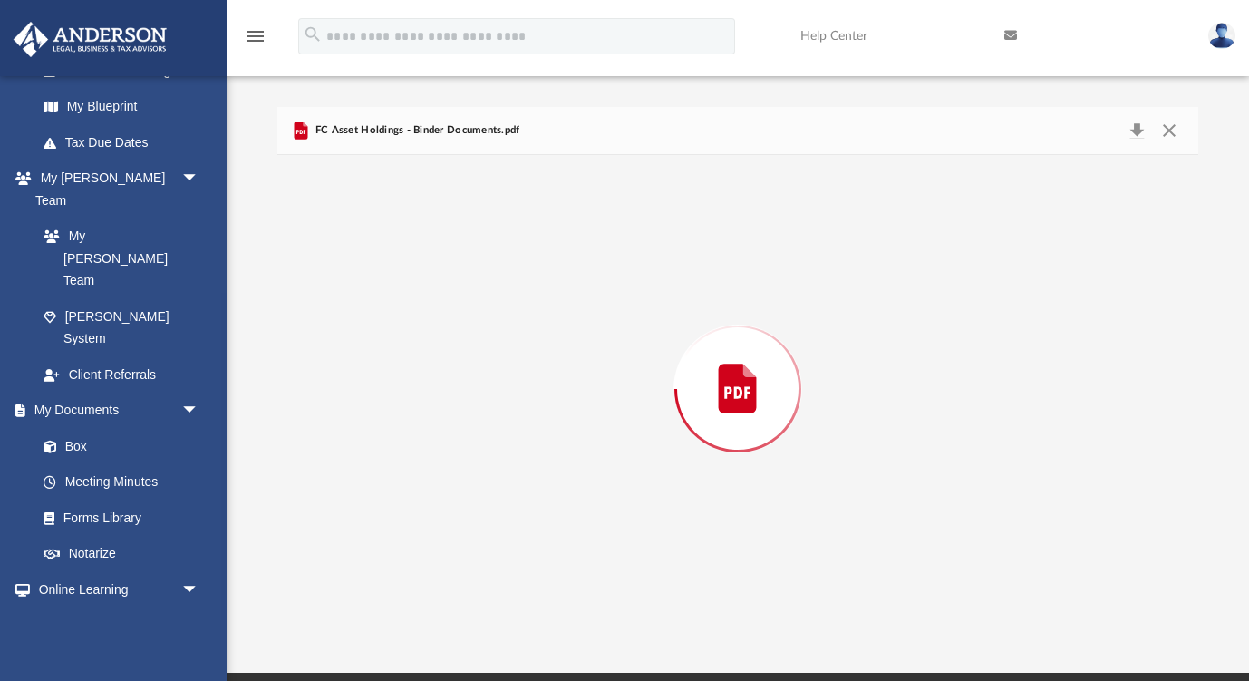
click at [503, 275] on div "Preview" at bounding box center [737, 389] width 920 height 468
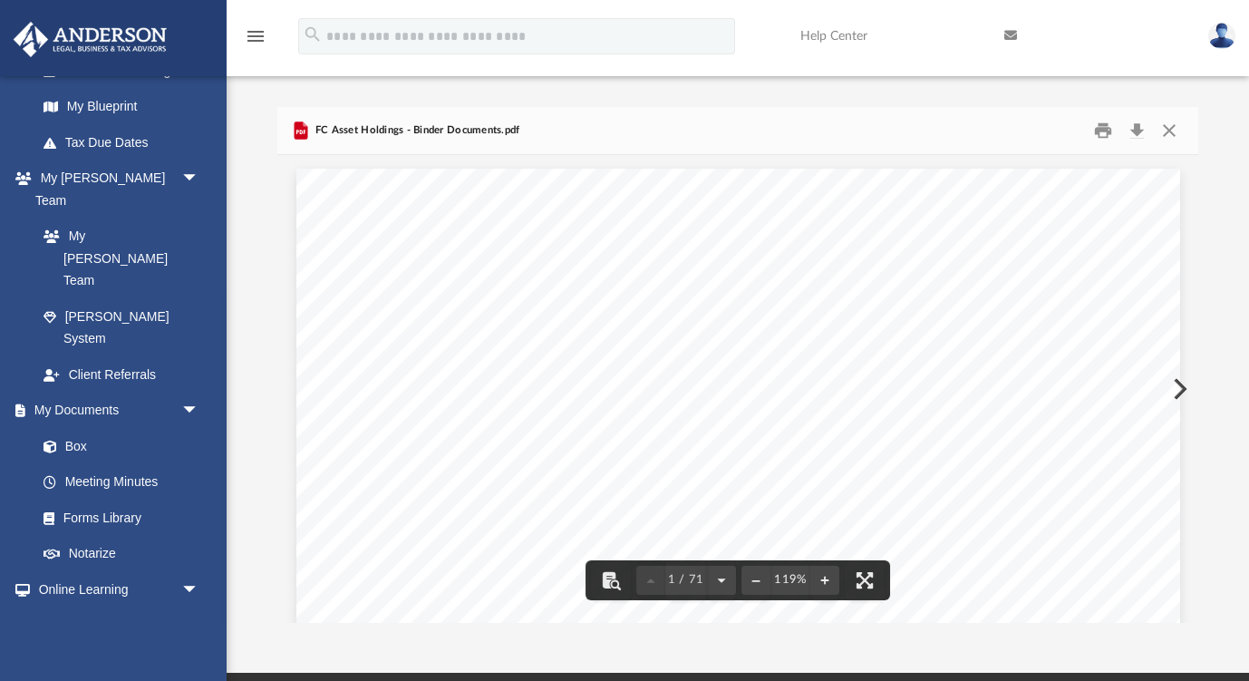
scroll to position [0, 0]
click at [1170, 137] on button "Close" at bounding box center [1169, 130] width 33 height 28
